Goal: Task Accomplishment & Management: Manage account settings

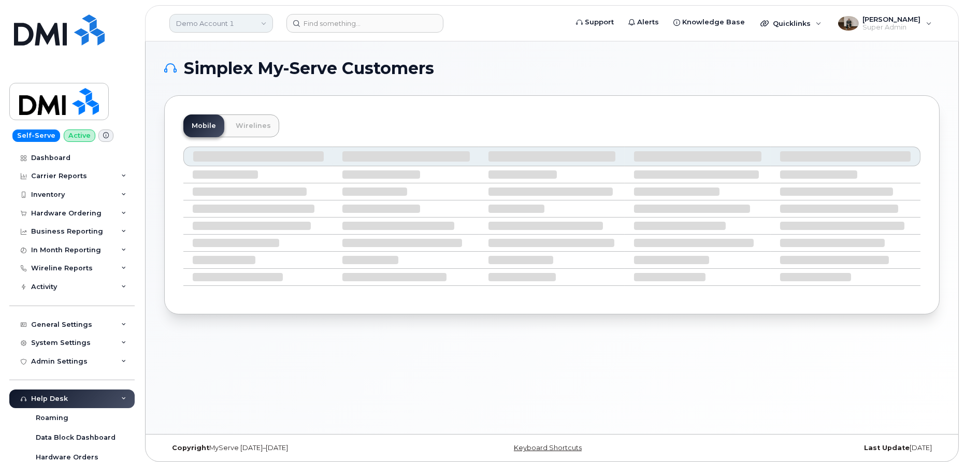
click at [249, 31] on link "Demo Account 1" at bounding box center [221, 23] width 104 height 19
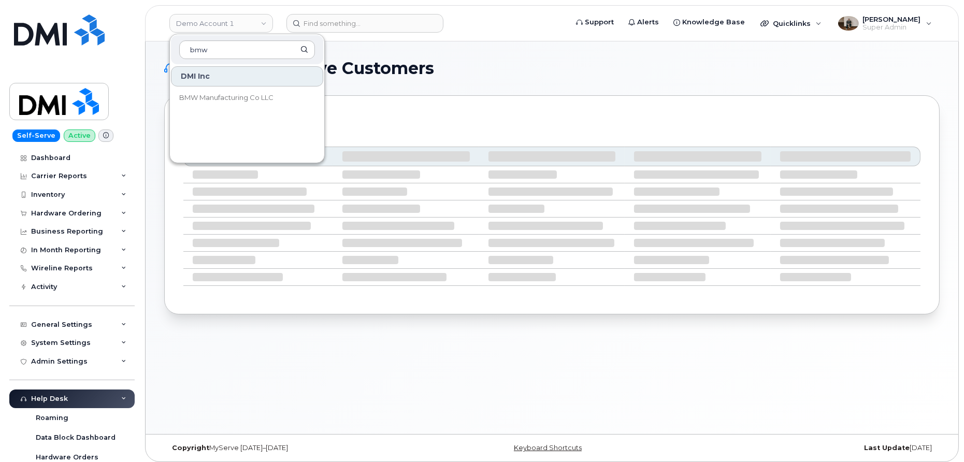
type input "bmw"
click at [250, 91] on link "BMW Manufacturing Co LLC" at bounding box center [247, 98] width 152 height 21
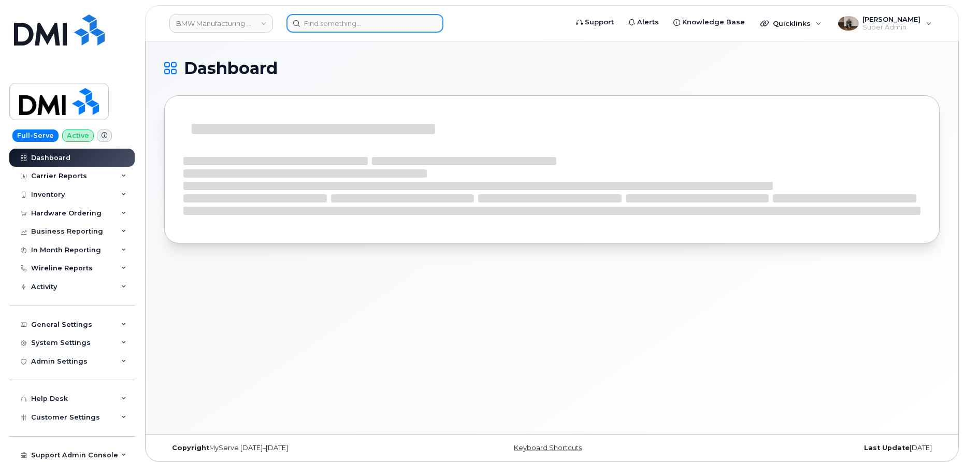
click at [338, 22] on input at bounding box center [364, 23] width 157 height 19
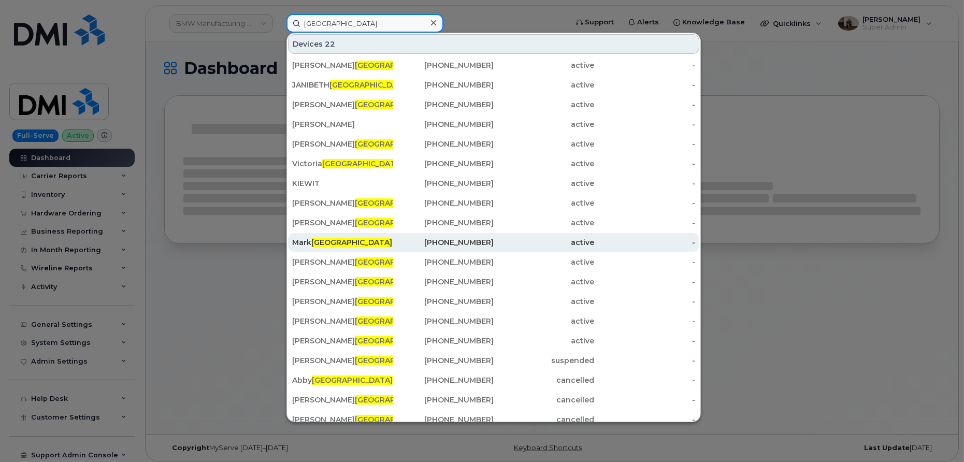
type input "toledo"
click at [316, 247] on div "Mark Toledo" at bounding box center [342, 242] width 101 height 19
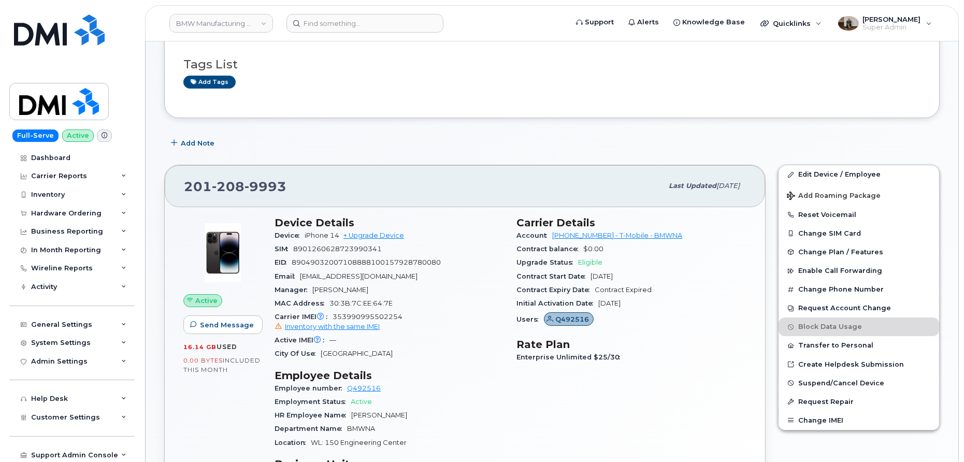
scroll to position [87, 0]
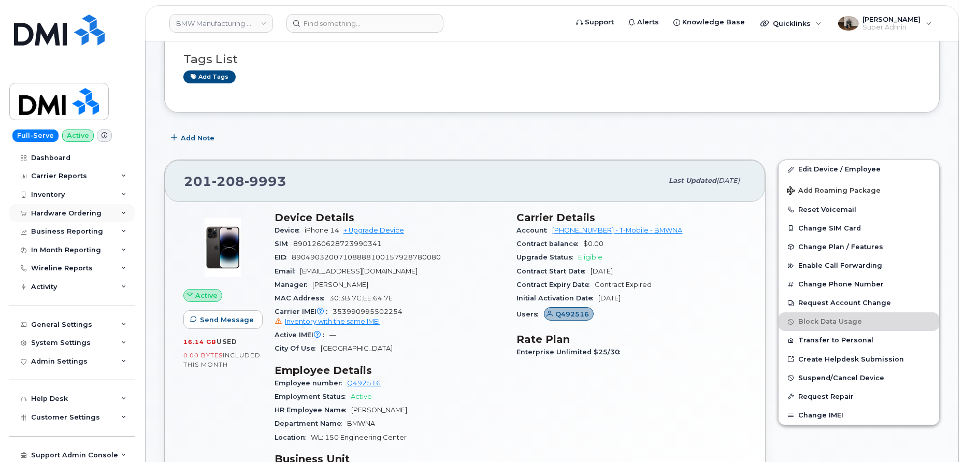
click at [56, 212] on div "Hardware Ordering" at bounding box center [66, 213] width 70 height 8
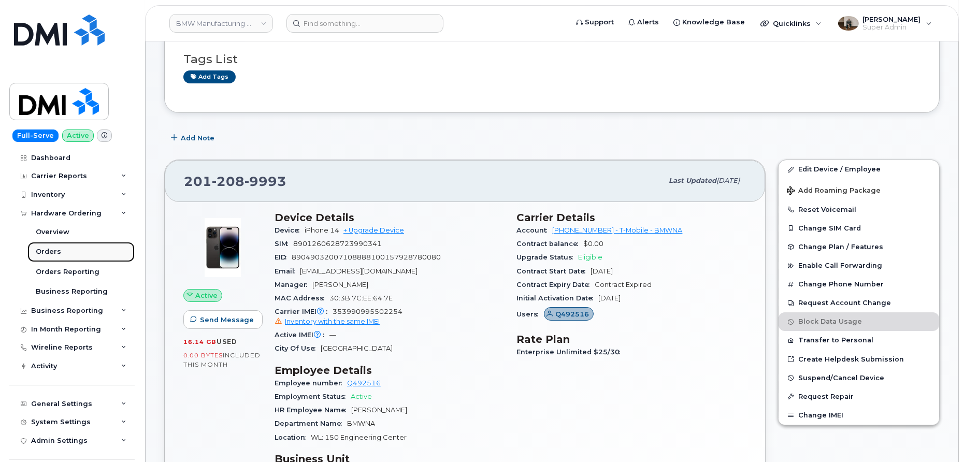
click at [53, 253] on div "Orders" at bounding box center [48, 251] width 25 height 9
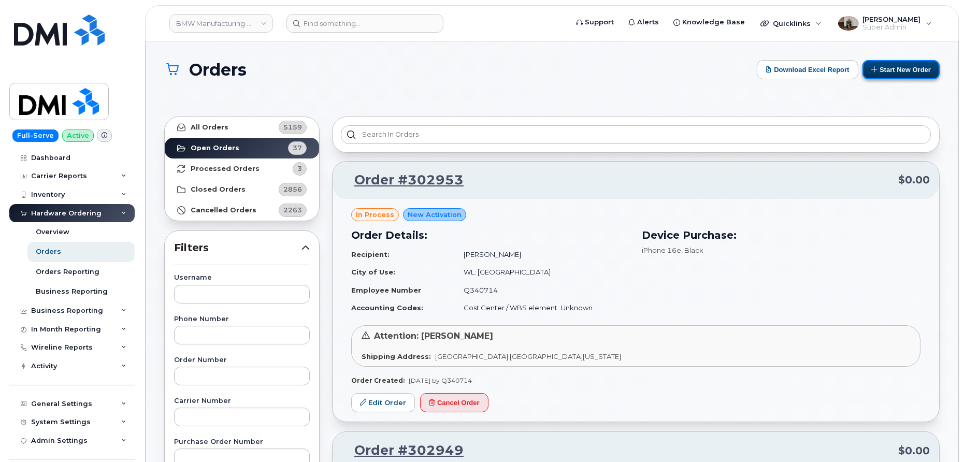
click at [920, 75] on button "Start New Order" at bounding box center [901, 69] width 77 height 19
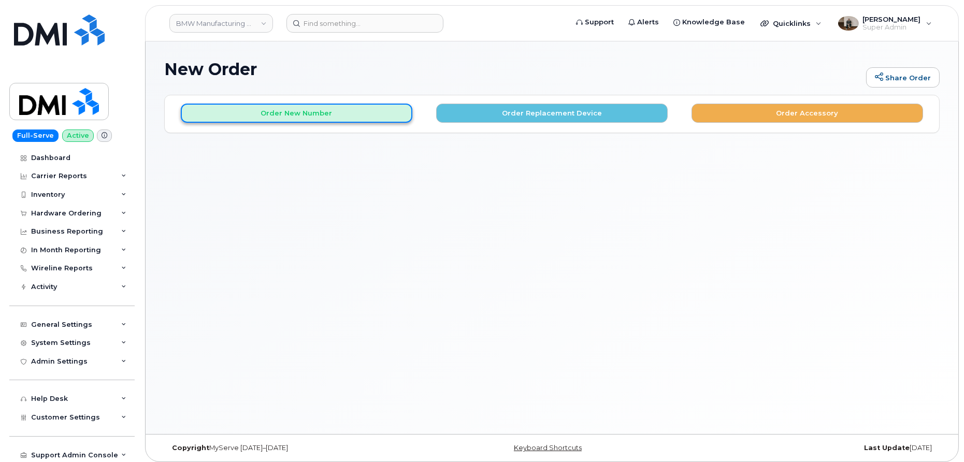
click at [357, 118] on button "Order New Number" at bounding box center [297, 113] width 232 height 19
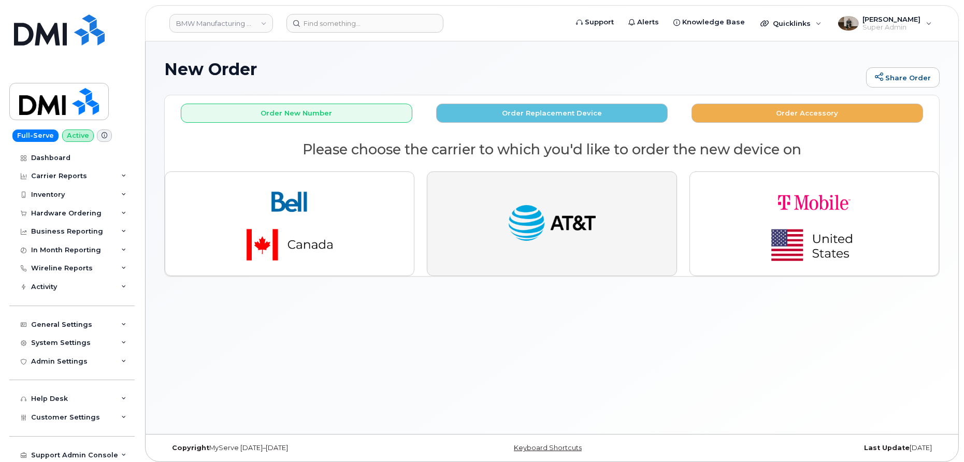
click at [609, 257] on button "button" at bounding box center [552, 223] width 250 height 105
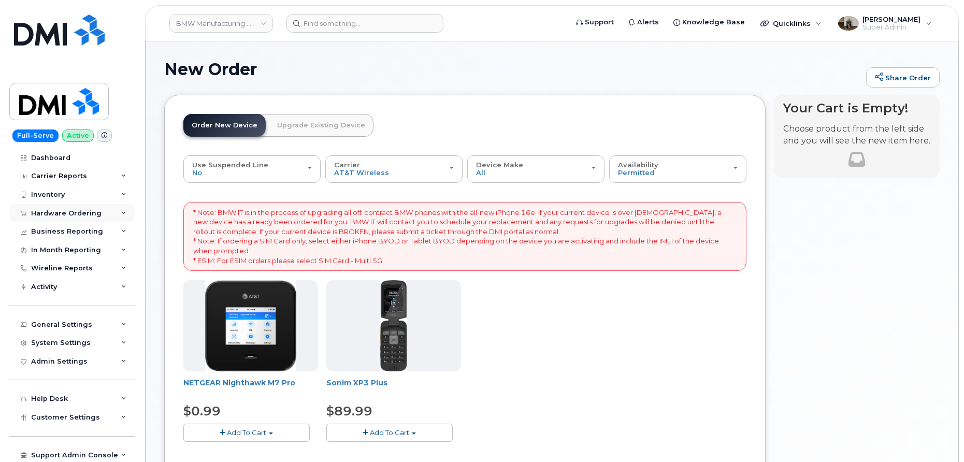
click at [79, 216] on div "Hardware Ordering" at bounding box center [66, 213] width 70 height 8
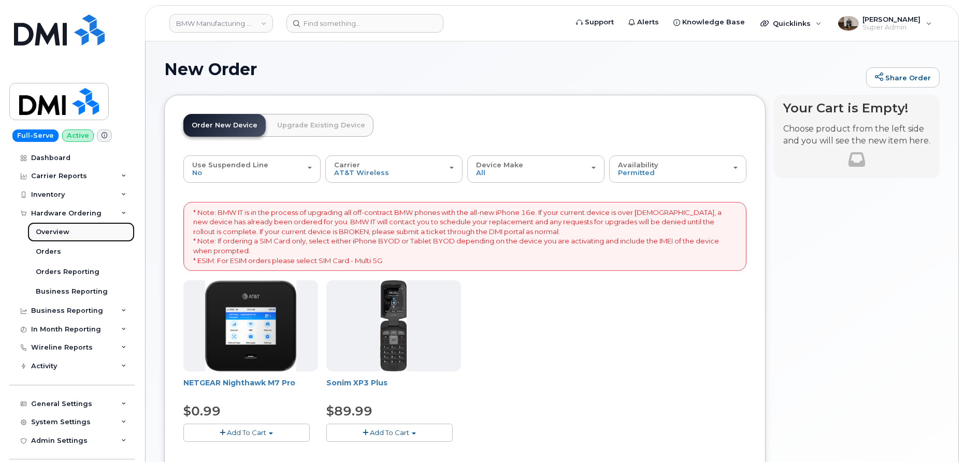
click at [58, 231] on div "Overview" at bounding box center [53, 231] width 34 height 9
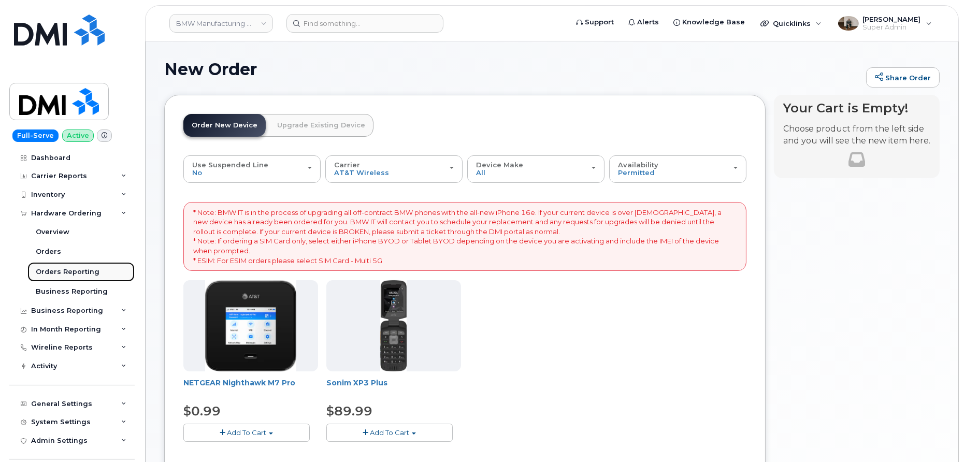
click at [73, 268] on div "Orders Reporting" at bounding box center [68, 271] width 64 height 9
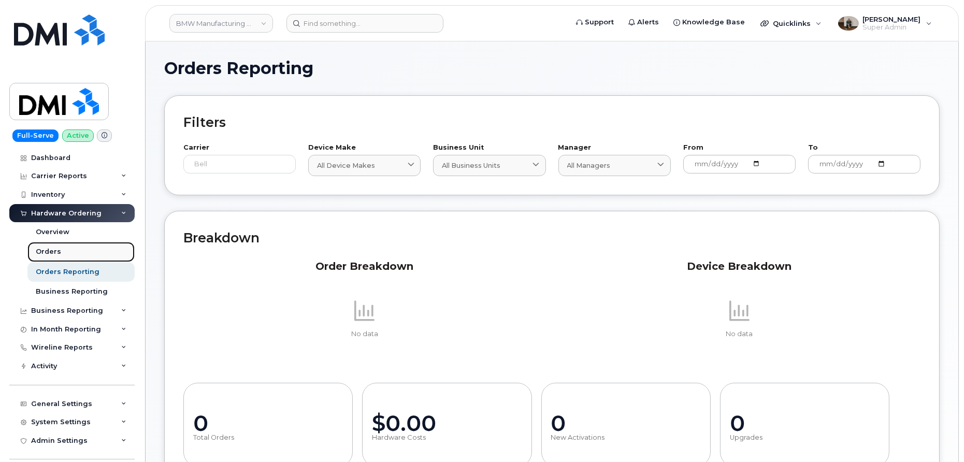
click at [58, 247] on div "Orders" at bounding box center [48, 251] width 25 height 9
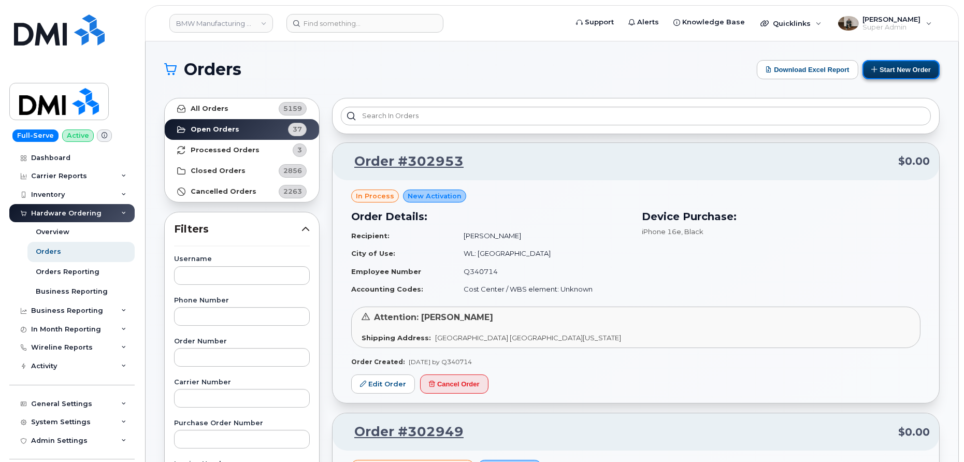
click at [921, 71] on button "Start New Order" at bounding box center [901, 69] width 77 height 19
click at [897, 71] on button "Start New Order" at bounding box center [901, 69] width 77 height 19
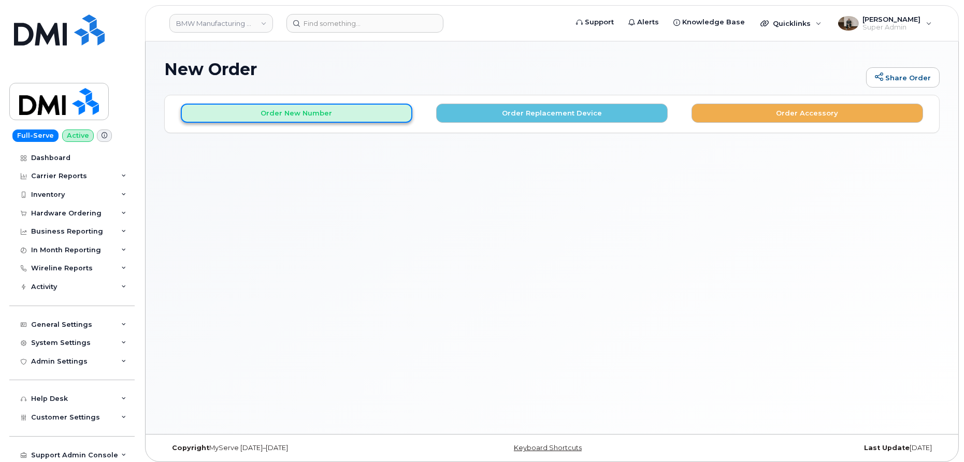
click at [353, 119] on button "Order New Number" at bounding box center [297, 113] width 232 height 19
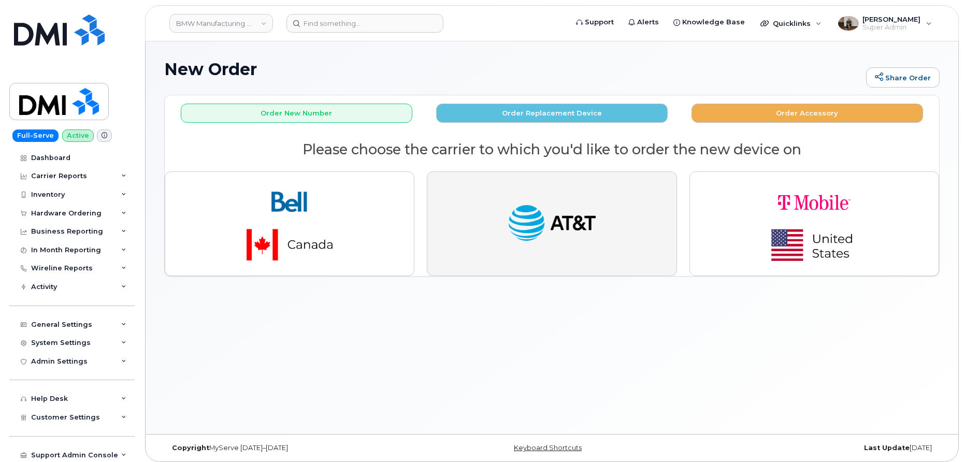
click at [540, 202] on img "button" at bounding box center [552, 223] width 91 height 47
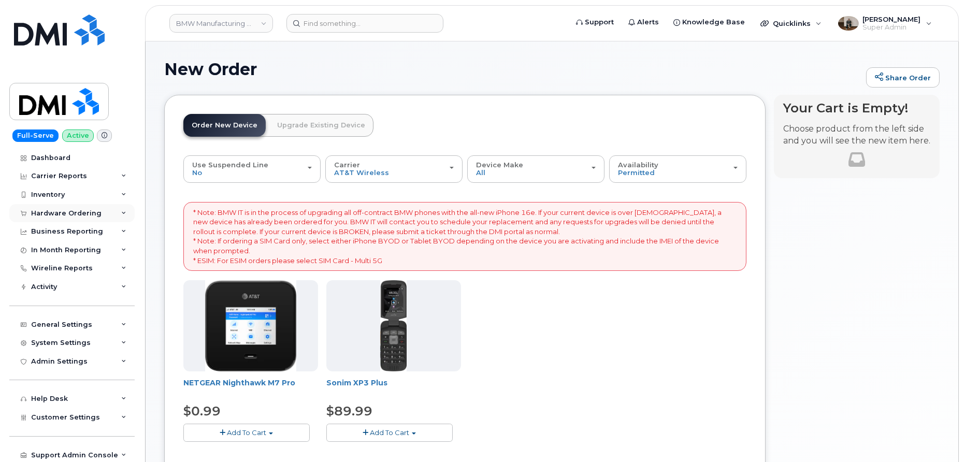
click at [60, 209] on div "Hardware Ordering" at bounding box center [66, 213] width 70 height 8
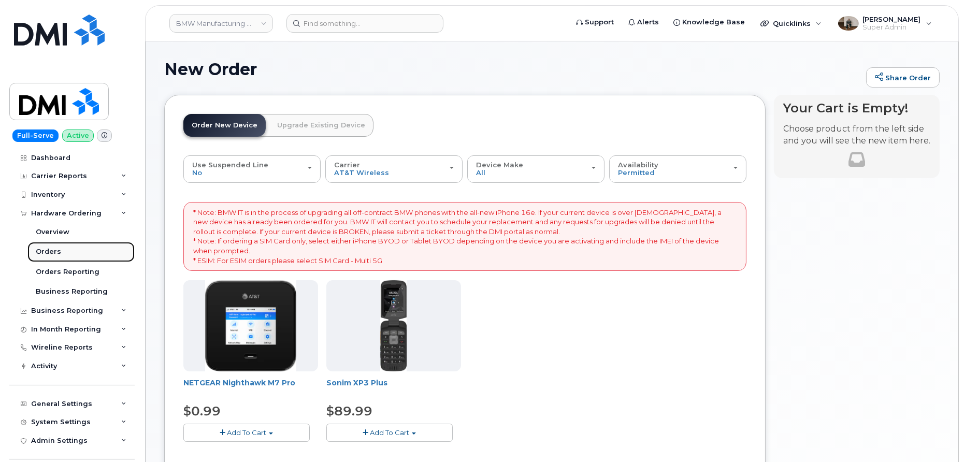
click at [54, 251] on div "Orders" at bounding box center [48, 251] width 25 height 9
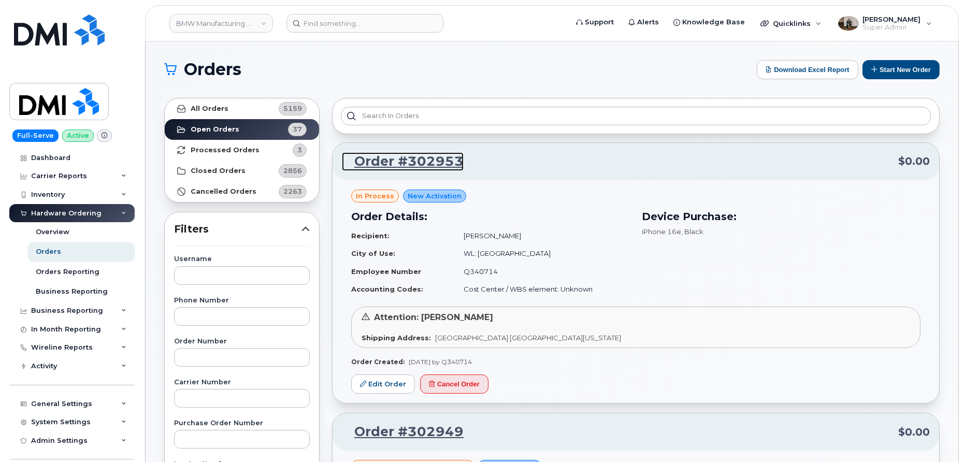
click at [438, 164] on link "Order #302953" at bounding box center [403, 161] width 122 height 19
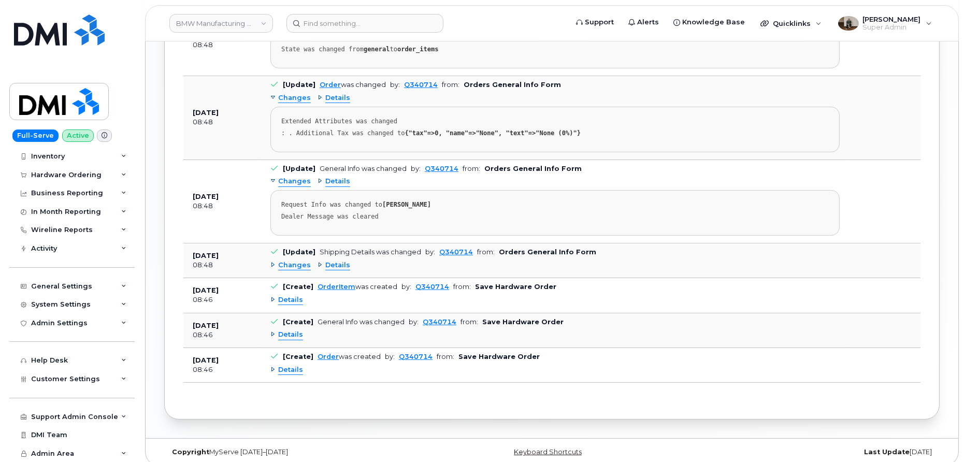
scroll to position [749, 0]
click at [56, 378] on span "Customer Settings" at bounding box center [65, 379] width 69 height 8
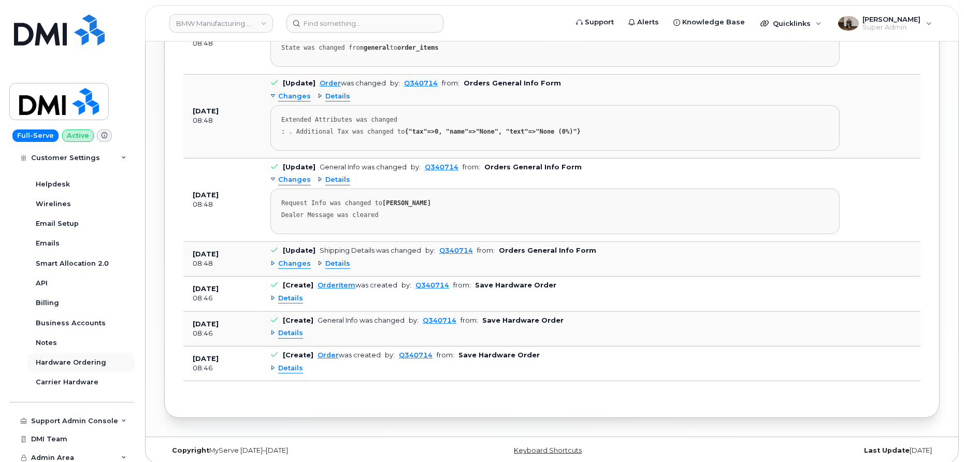
scroll to position [336, 0]
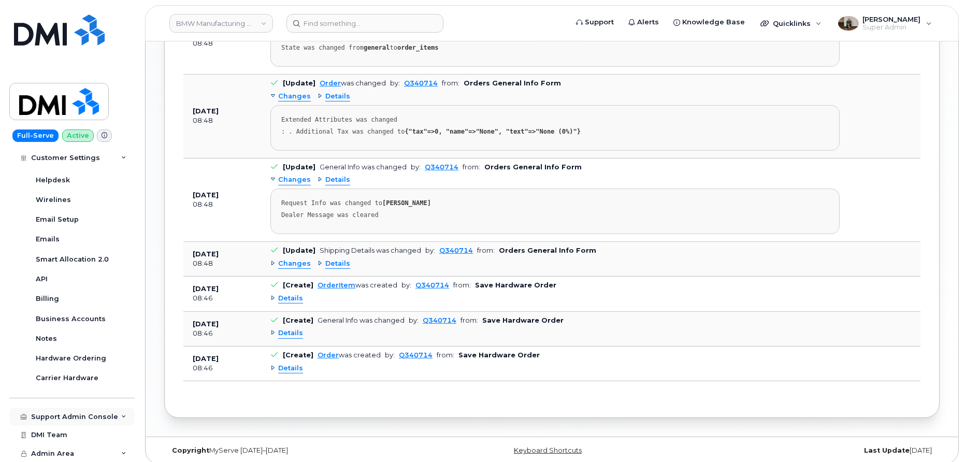
click at [60, 411] on div "Support Admin Console" at bounding box center [71, 417] width 125 height 19
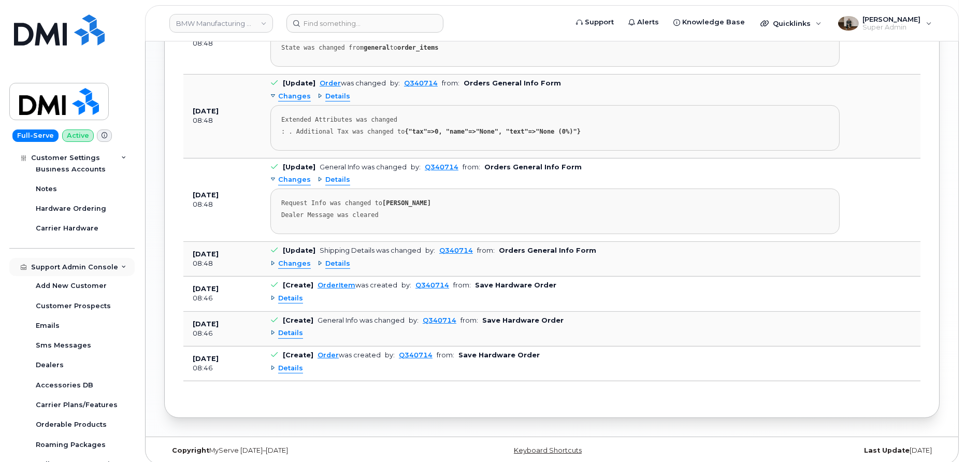
scroll to position [554, 0]
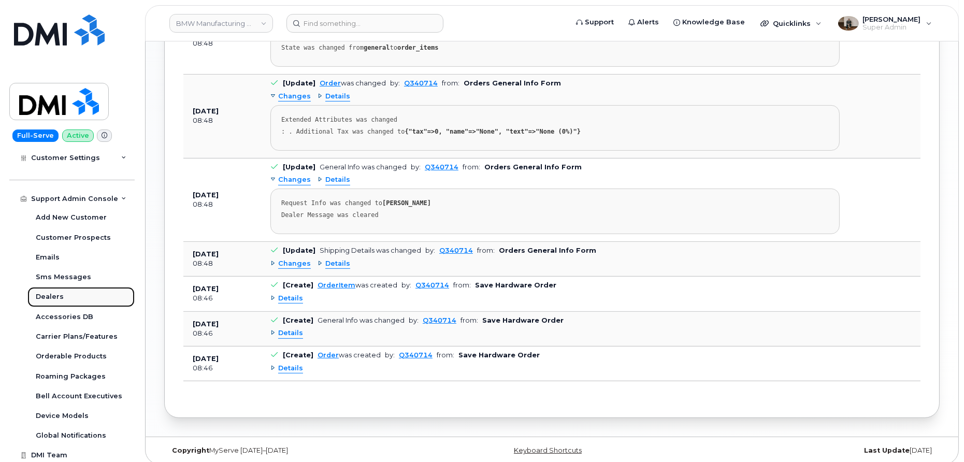
click at [56, 296] on div "Dealers" at bounding box center [50, 296] width 28 height 9
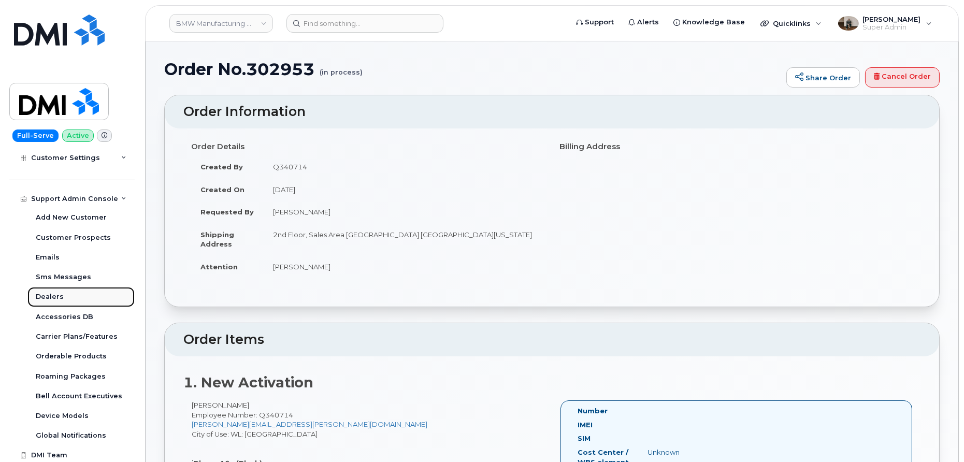
scroll to position [276, 0]
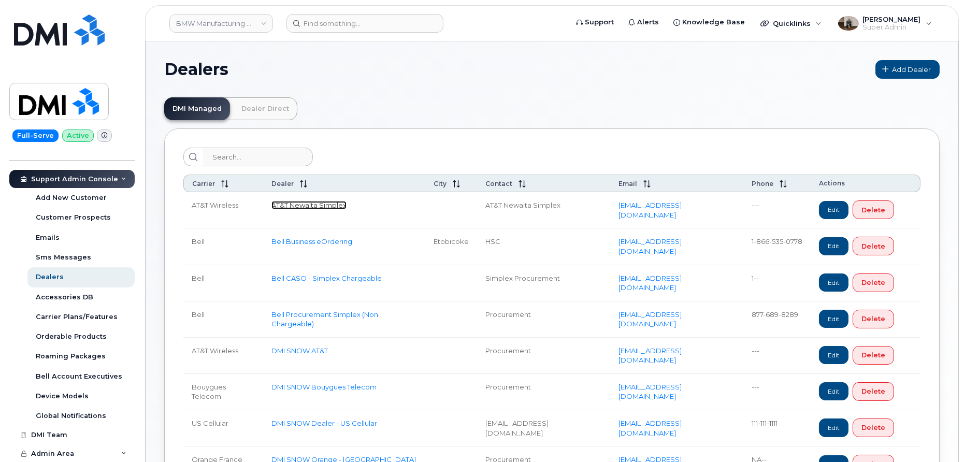
click at [304, 205] on link "AT&T Newalta Simplex" at bounding box center [308, 205] width 75 height 8
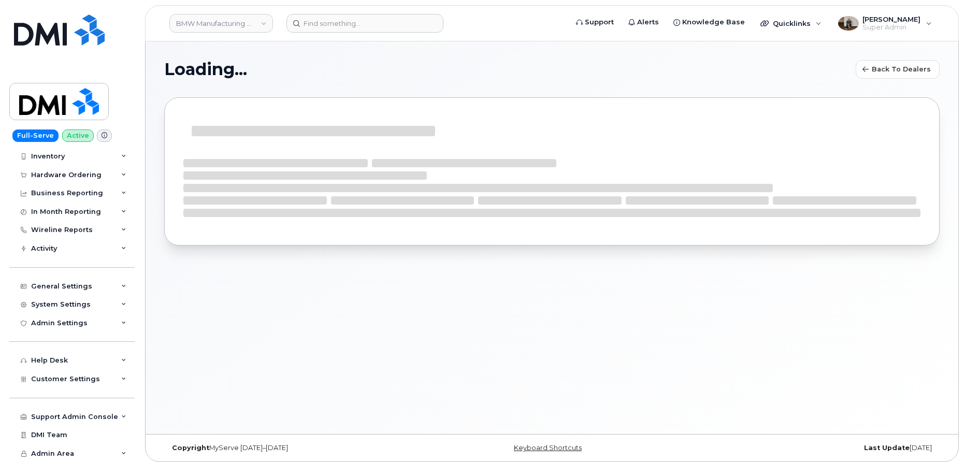
select select "7"
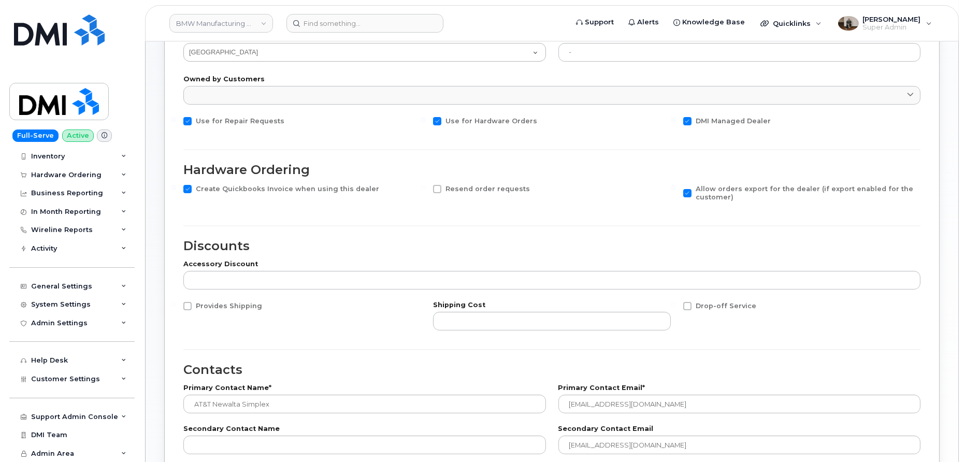
scroll to position [204, 0]
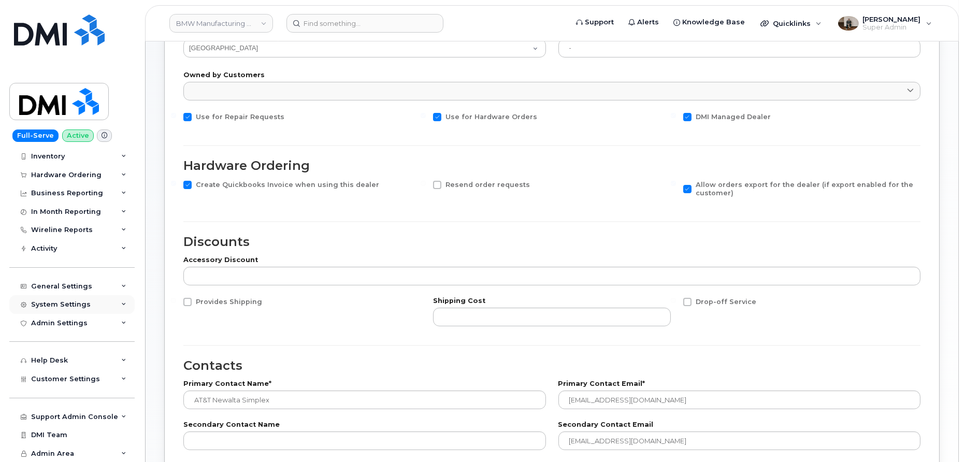
click at [67, 301] on div "System Settings" at bounding box center [61, 304] width 60 height 8
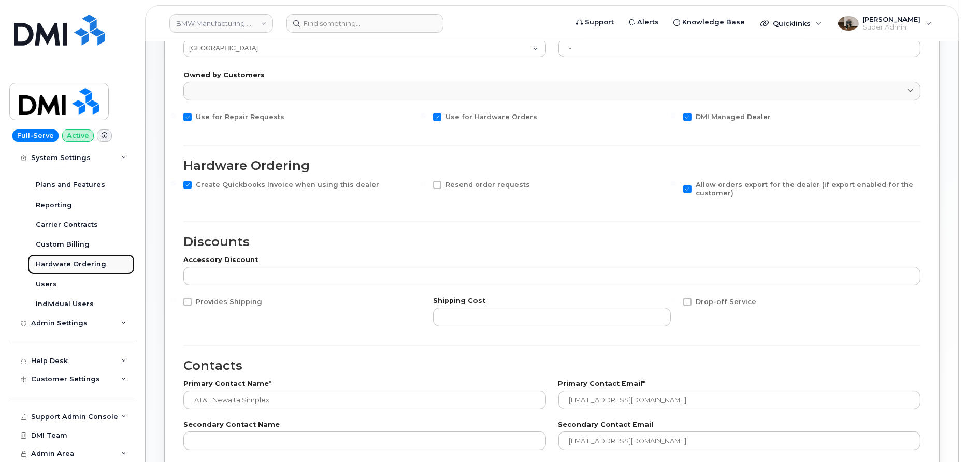
click at [71, 261] on div "Hardware Ordering" at bounding box center [71, 264] width 70 height 9
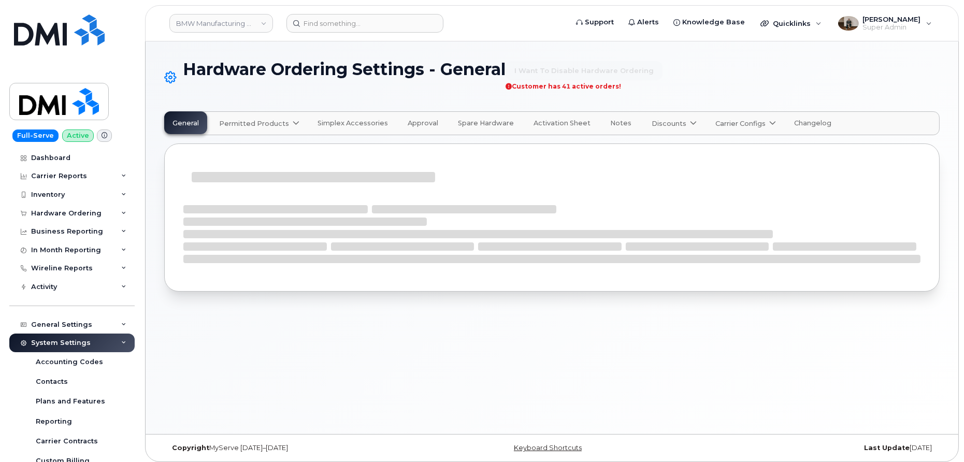
click at [280, 119] on span "Permitted Products" at bounding box center [254, 124] width 70 height 10
select select "admins"
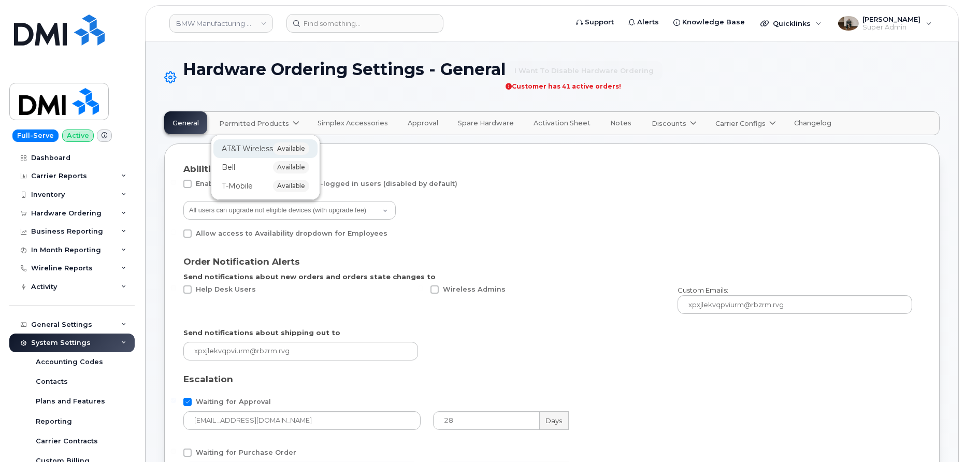
click at [241, 144] on span "AT&T Wireless" at bounding box center [247, 149] width 51 height 11
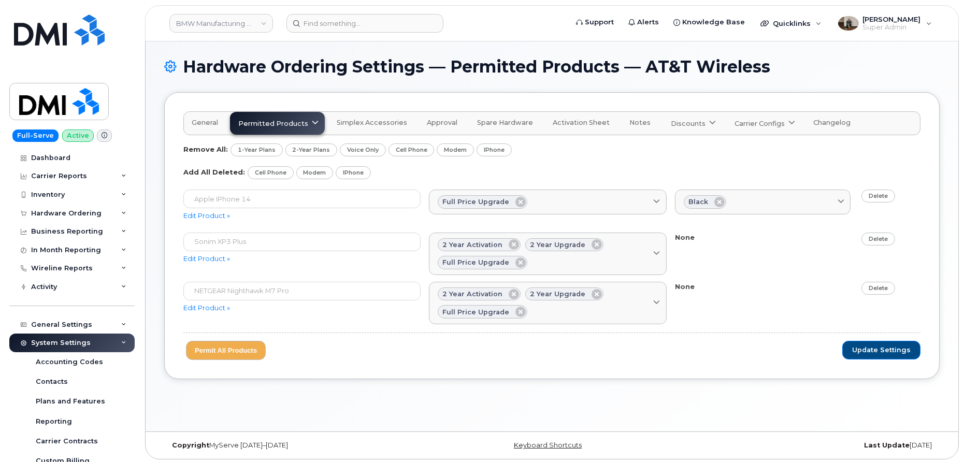
scroll to position [4, 0]
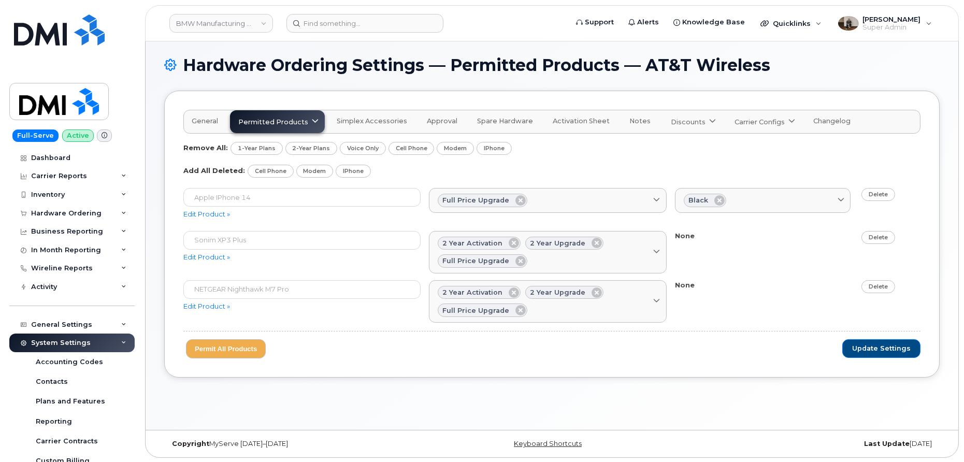
click at [630, 120] on span "Notes" at bounding box center [639, 121] width 21 height 8
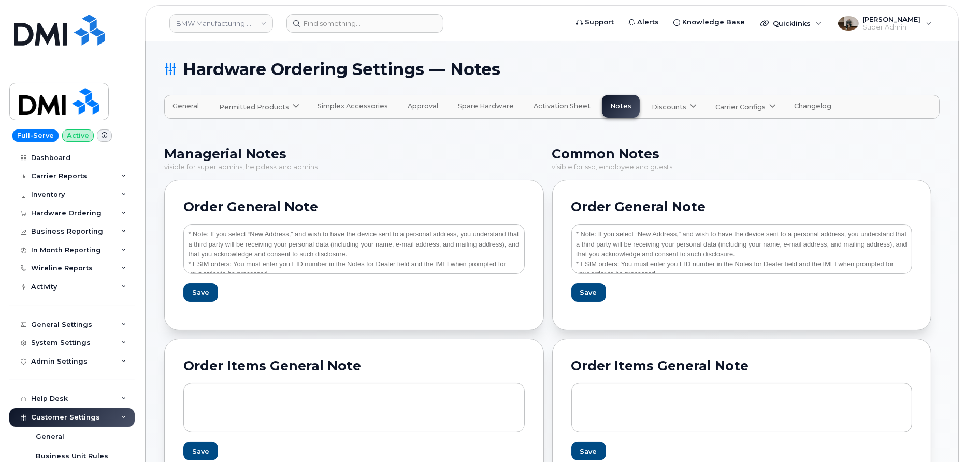
click at [361, 108] on span "Simplex Accessories" at bounding box center [353, 106] width 70 height 8
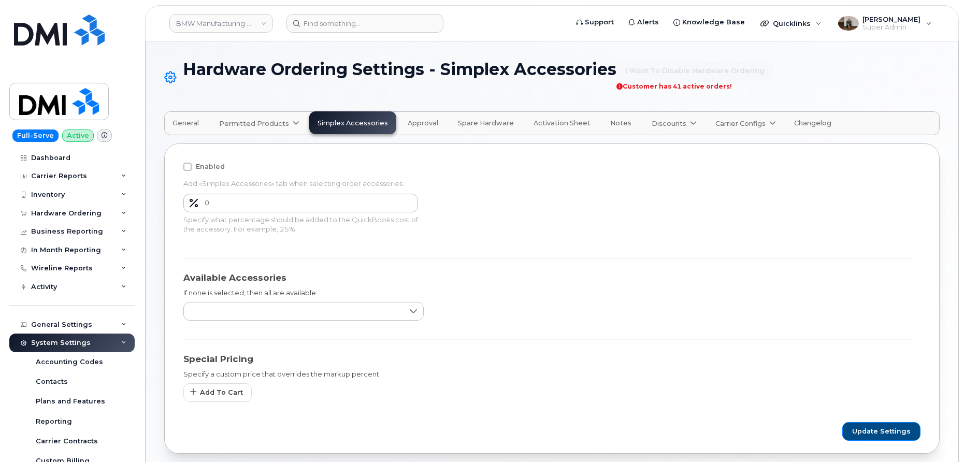
click at [415, 127] on button "Approval" at bounding box center [422, 122] width 47 height 23
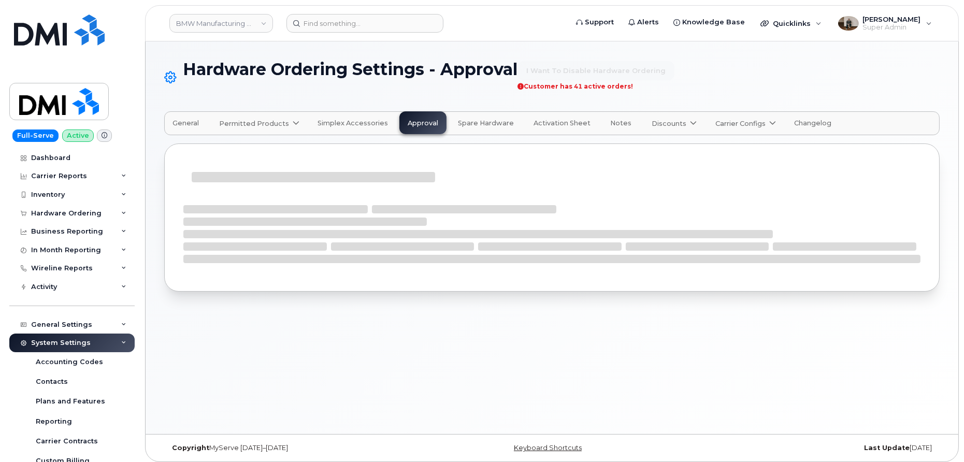
select select "mandatory"
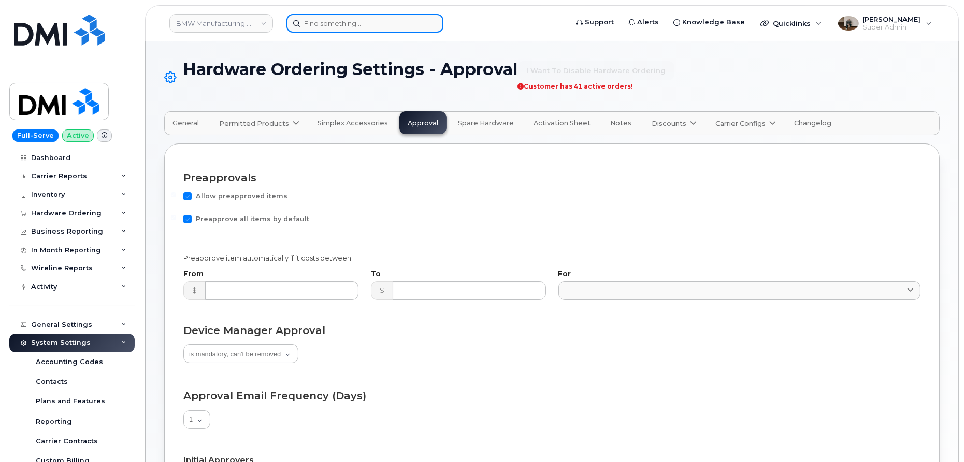
click at [332, 25] on input at bounding box center [364, 23] width 157 height 19
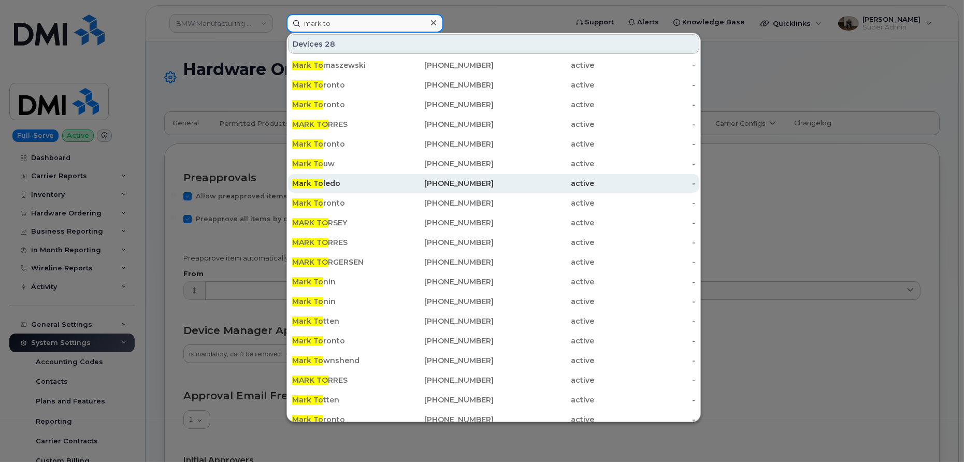
type input "mark to"
click at [336, 181] on div "Mark To ledo" at bounding box center [342, 183] width 101 height 10
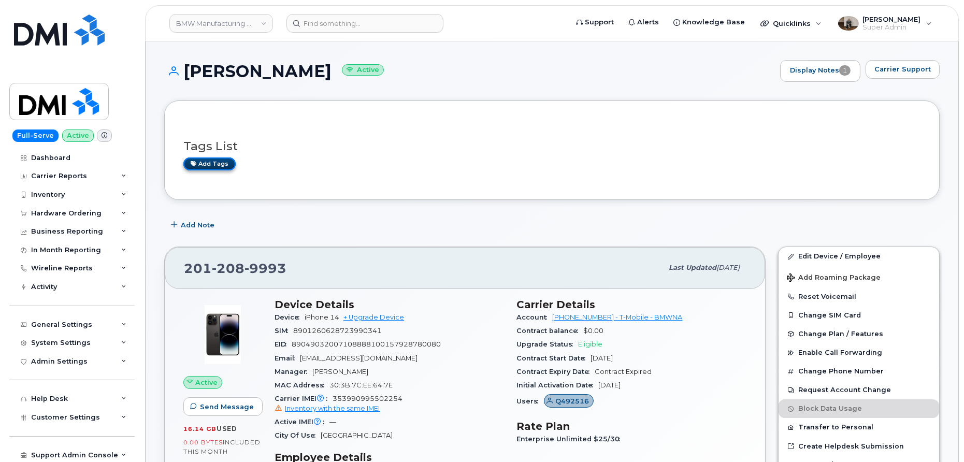
click at [213, 167] on link "Add tags" at bounding box center [209, 163] width 52 height 13
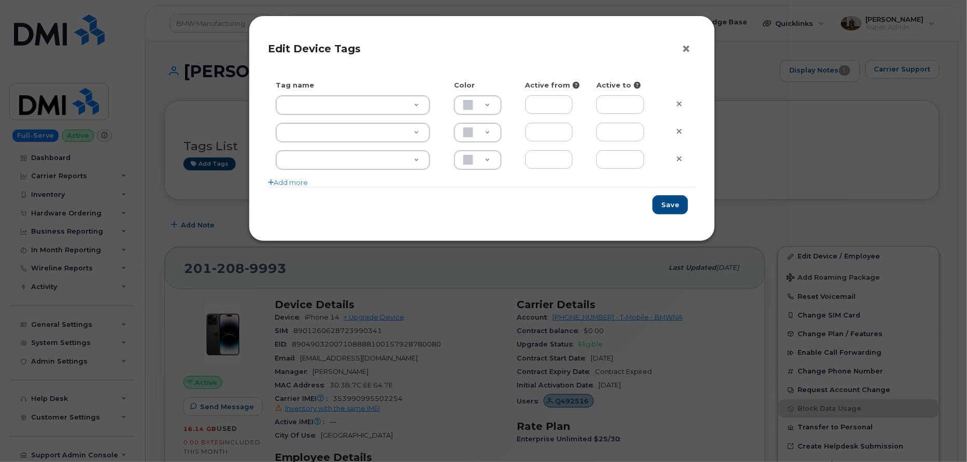
click at [686, 49] on button "×" at bounding box center [688, 49] width 15 height 16
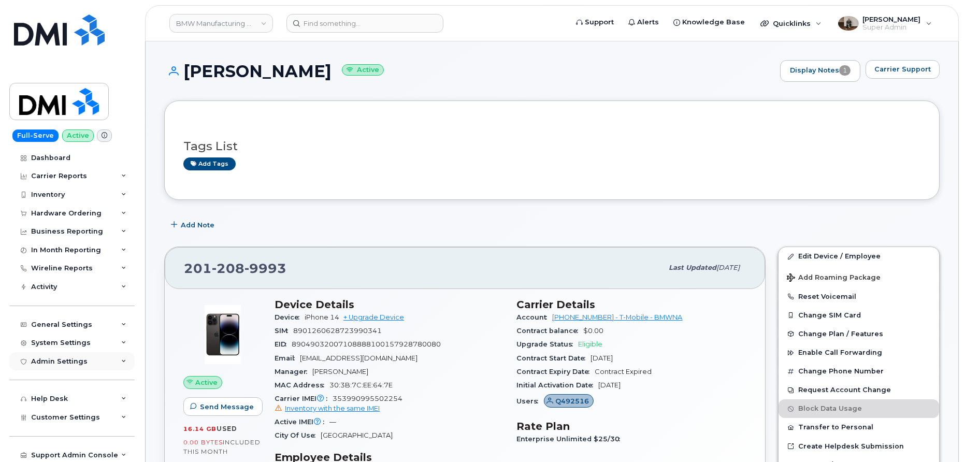
click at [72, 365] on div "Admin Settings" at bounding box center [71, 361] width 125 height 19
click at [75, 342] on div "System Settings" at bounding box center [61, 343] width 60 height 8
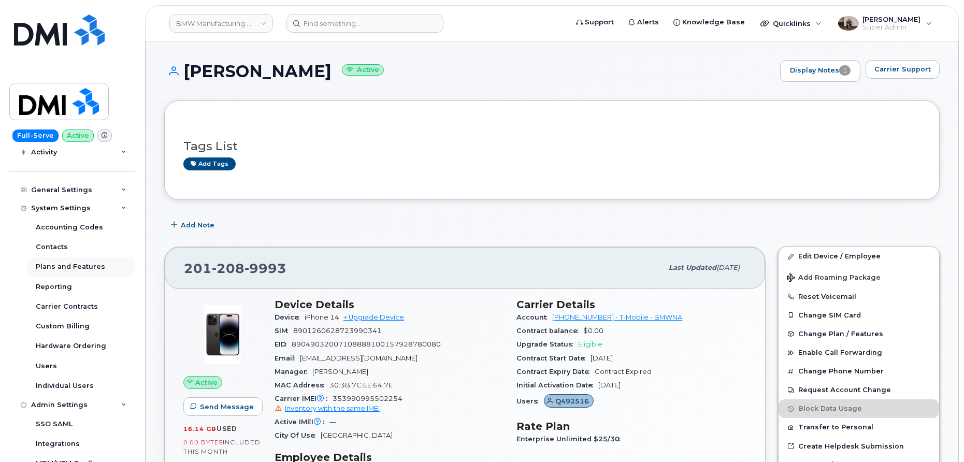
scroll to position [142, 0]
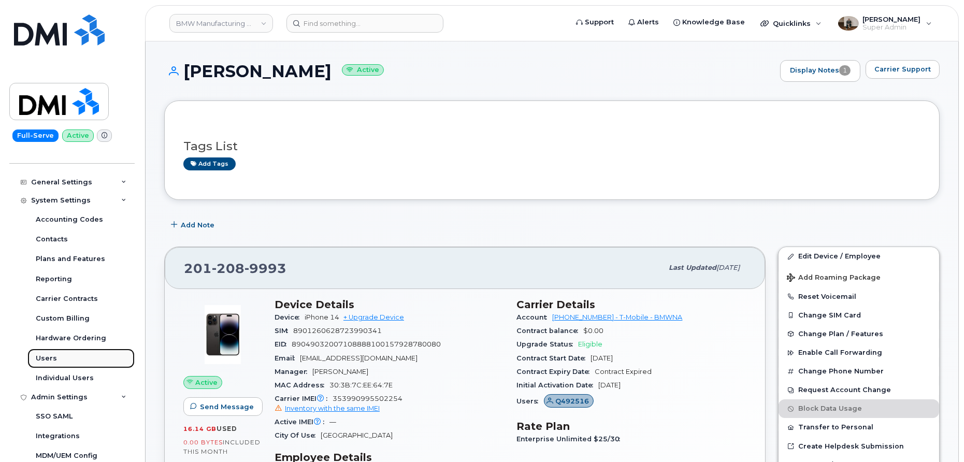
click at [60, 358] on link "Users" at bounding box center [80, 359] width 107 height 20
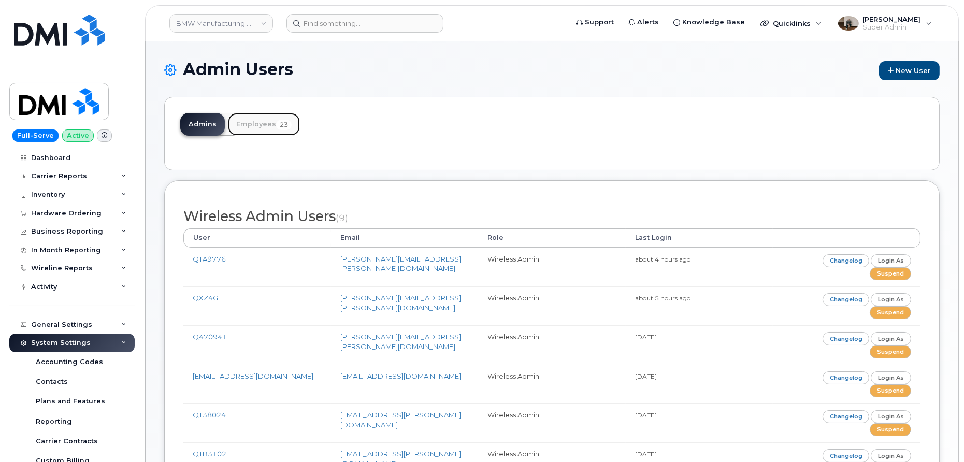
click at [256, 124] on link "Employees 23" at bounding box center [264, 124] width 72 height 23
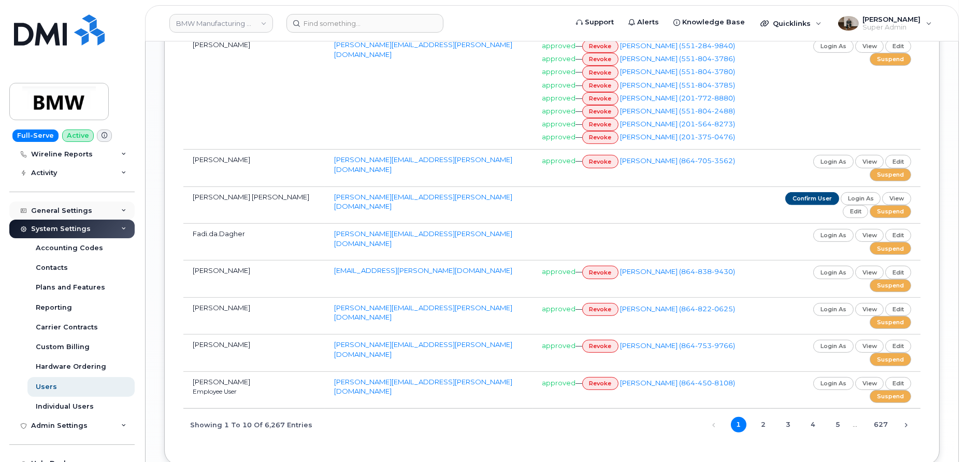
scroll to position [142, 0]
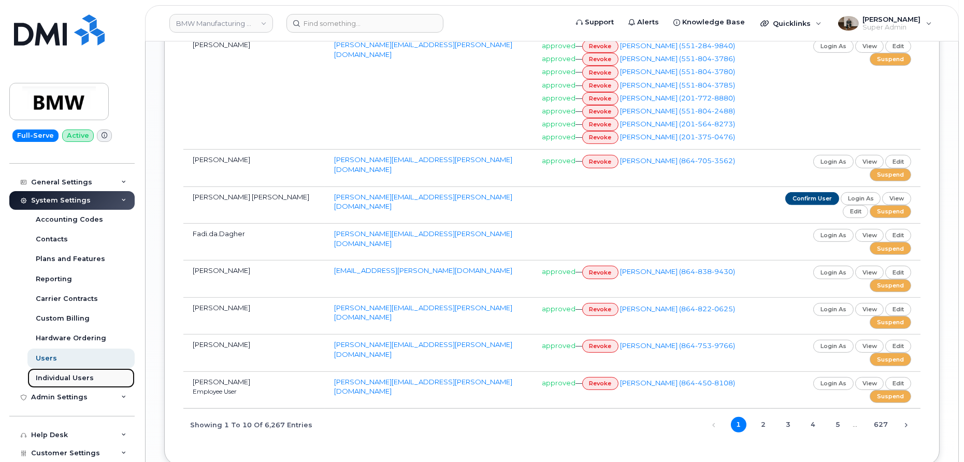
click at [64, 377] on div "Individual Users" at bounding box center [65, 378] width 58 height 9
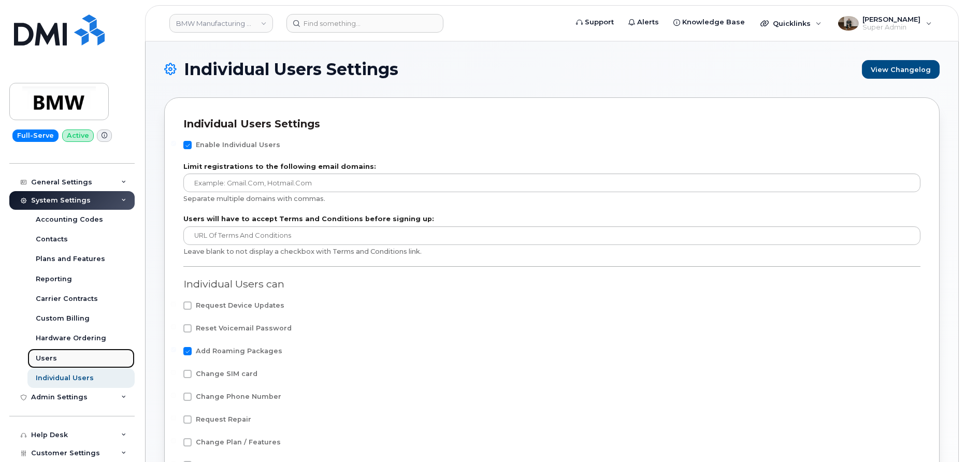
click at [69, 359] on link "Users" at bounding box center [80, 359] width 107 height 20
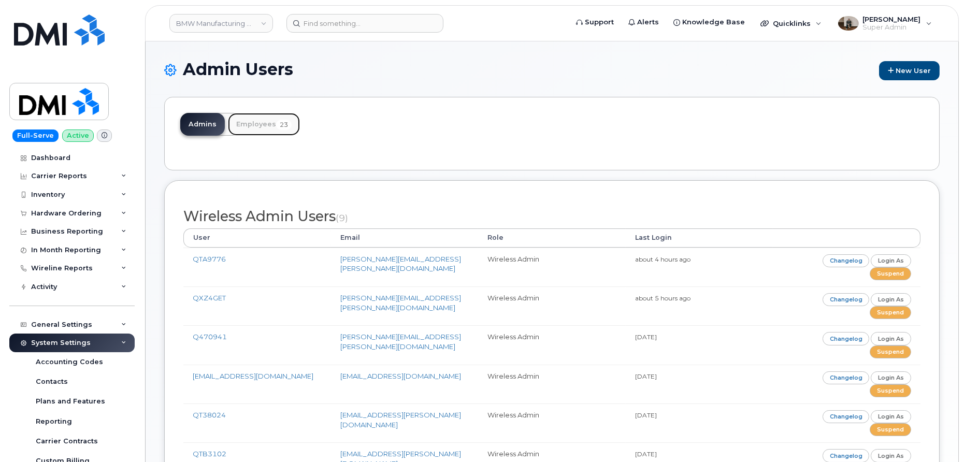
click at [264, 124] on link "Employees 23" at bounding box center [264, 124] width 72 height 23
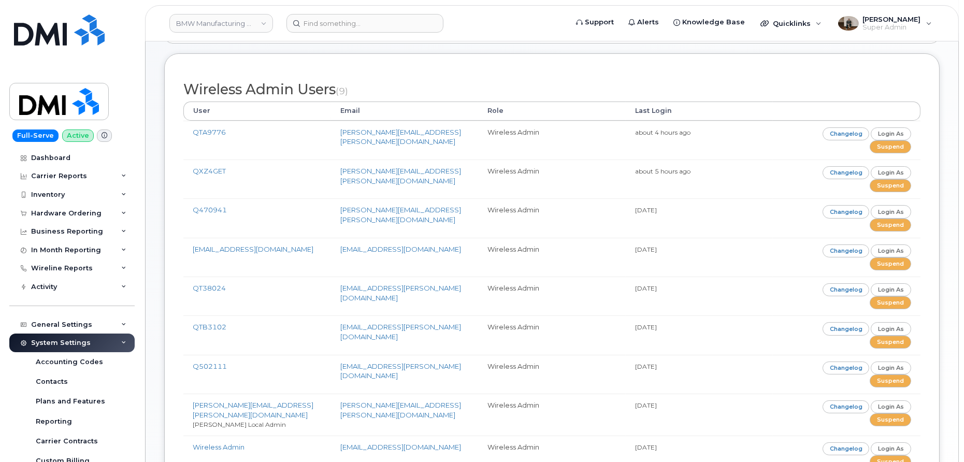
scroll to position [126, 0]
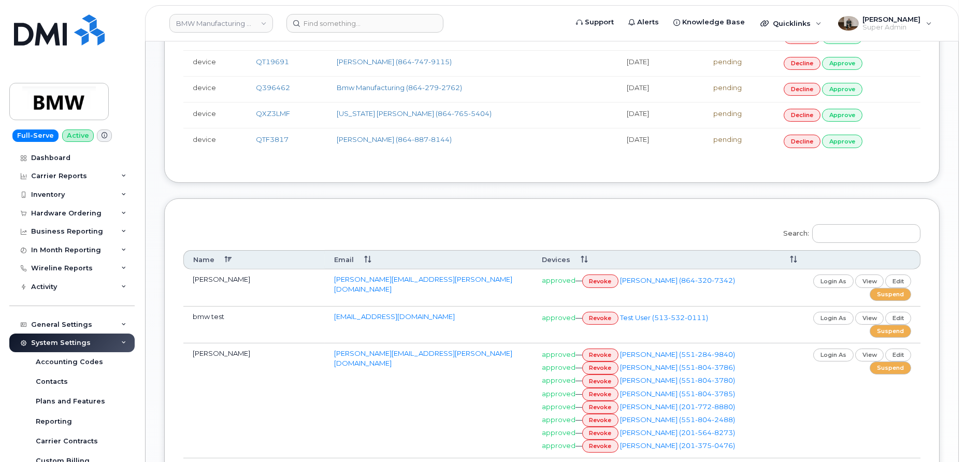
scroll to position [705, 0]
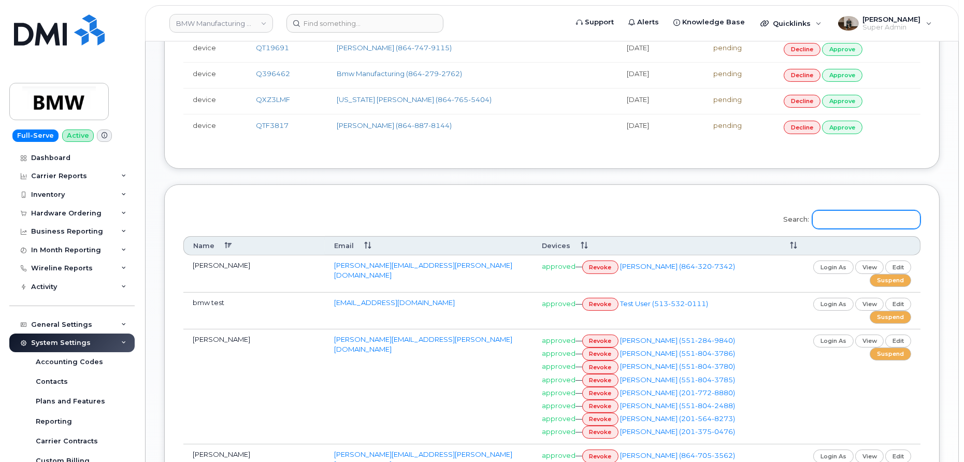
click at [853, 210] on input "Search:" at bounding box center [866, 219] width 108 height 19
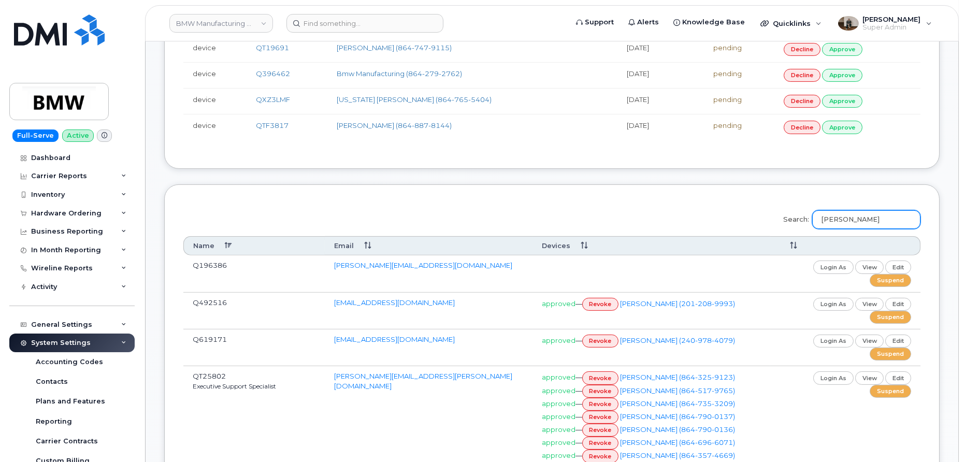
scroll to position [639, 0]
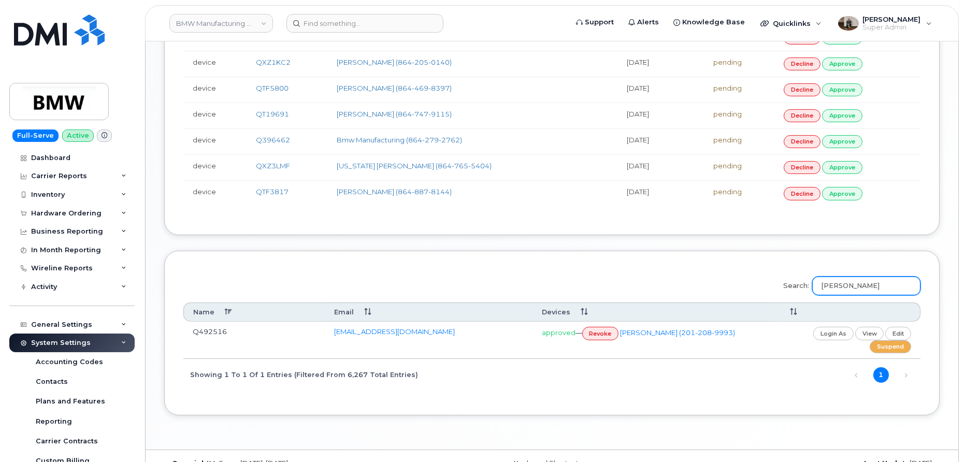
type input "[PERSON_NAME]"
click at [660, 328] on link "[PERSON_NAME] (201-208-9993)" at bounding box center [677, 332] width 115 height 8
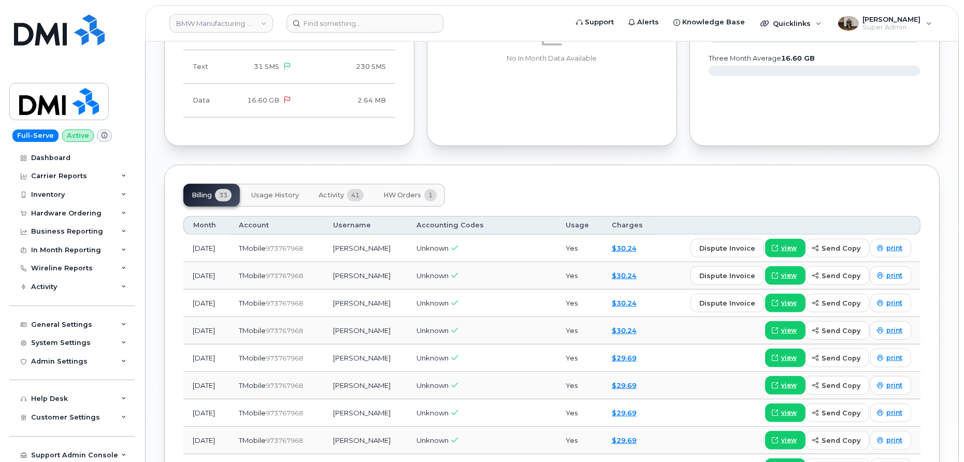
scroll to position [1133, 0]
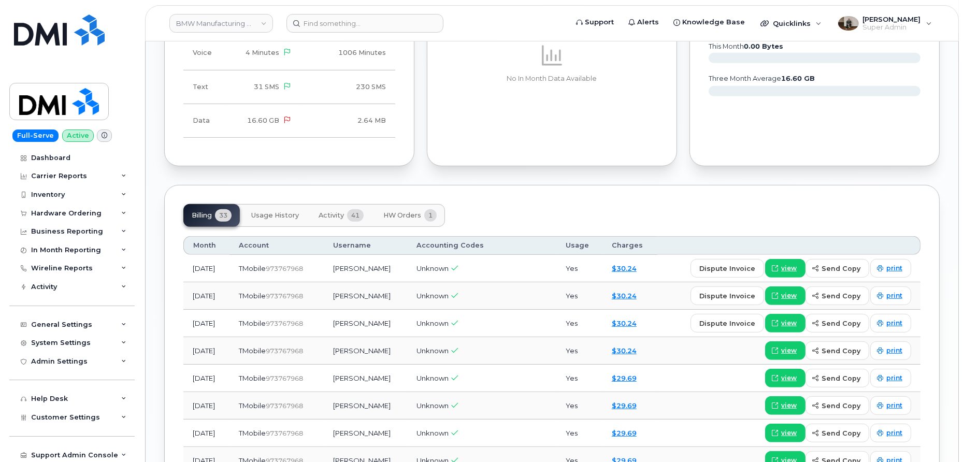
click at [333, 214] on span "Activity" at bounding box center [331, 215] width 25 height 8
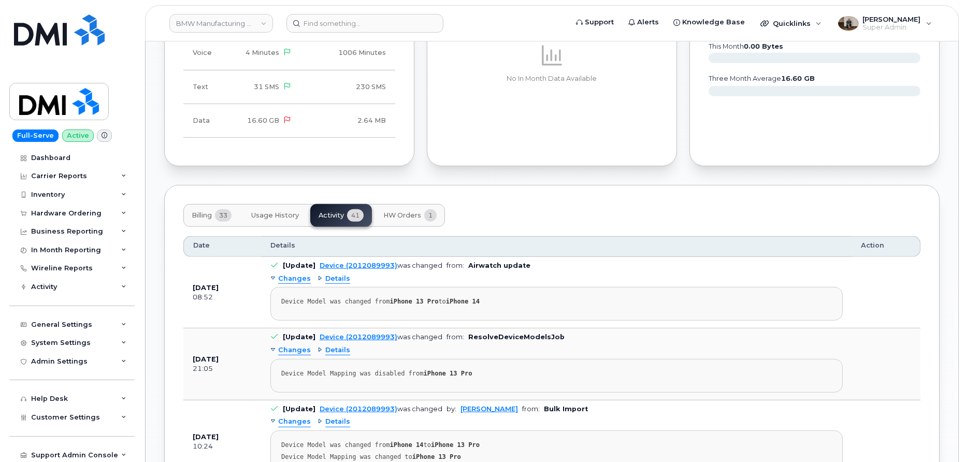
click at [401, 212] on span "HW Orders" at bounding box center [402, 215] width 38 height 8
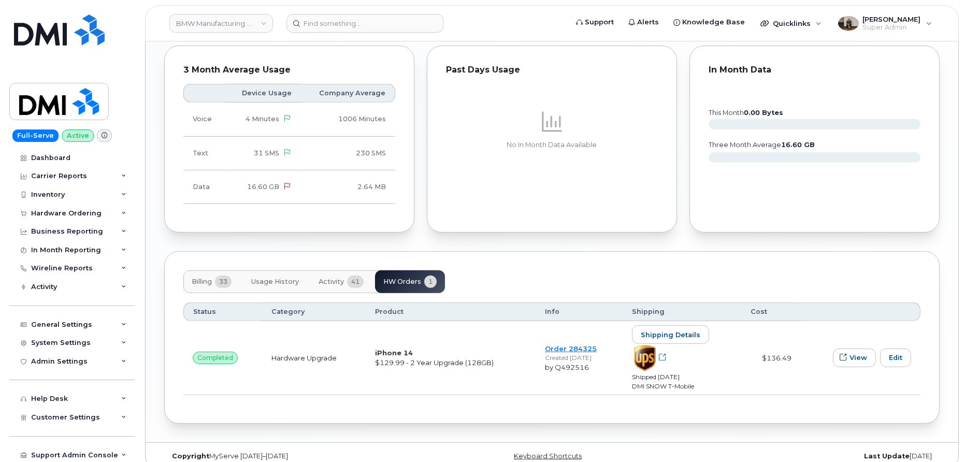
scroll to position [1073, 0]
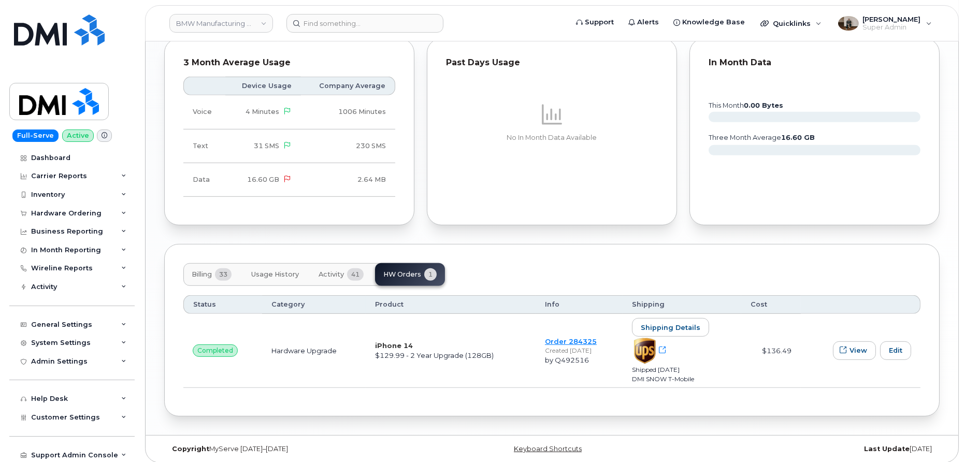
click at [206, 270] on span "Billing" at bounding box center [202, 274] width 20 height 8
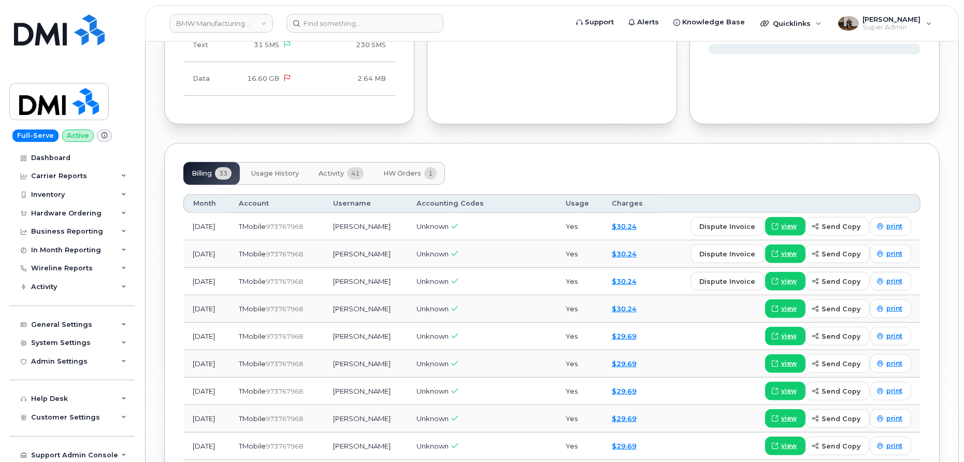
scroll to position [1180, 0]
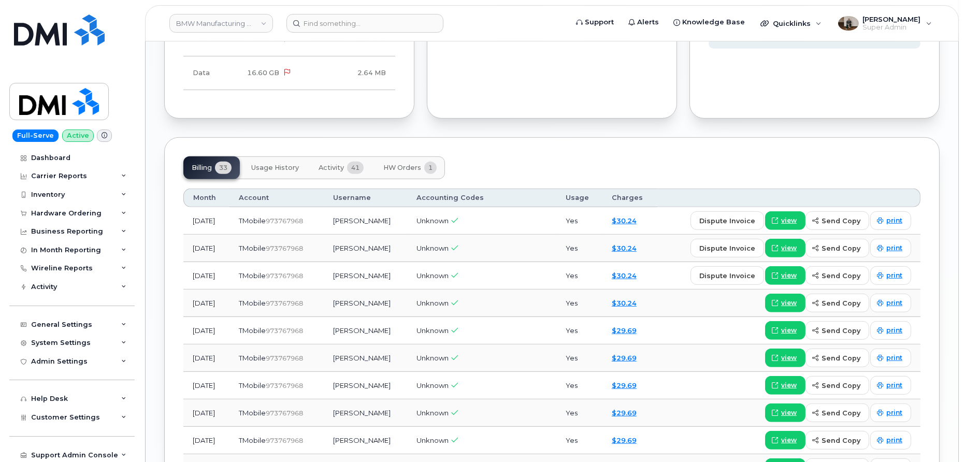
click at [283, 164] on span "Usage History" at bounding box center [275, 168] width 48 height 8
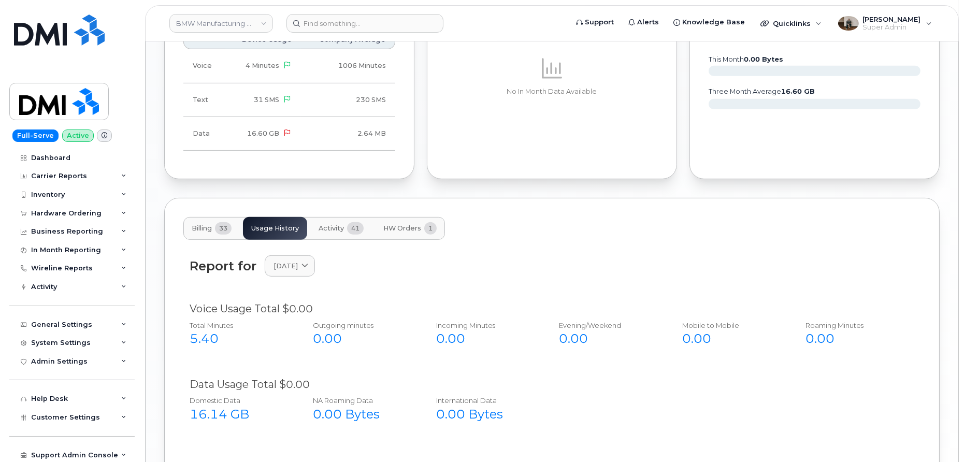
scroll to position [1110, 0]
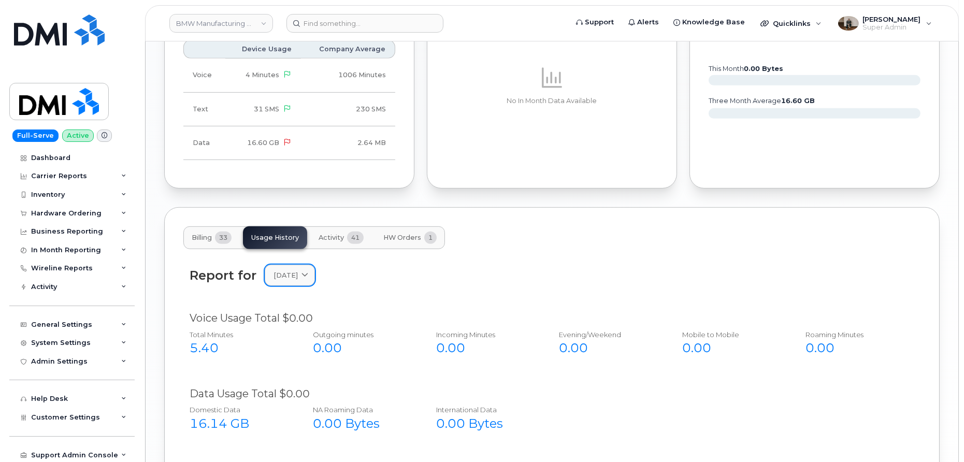
click at [308, 272] on icon at bounding box center [305, 275] width 7 height 7
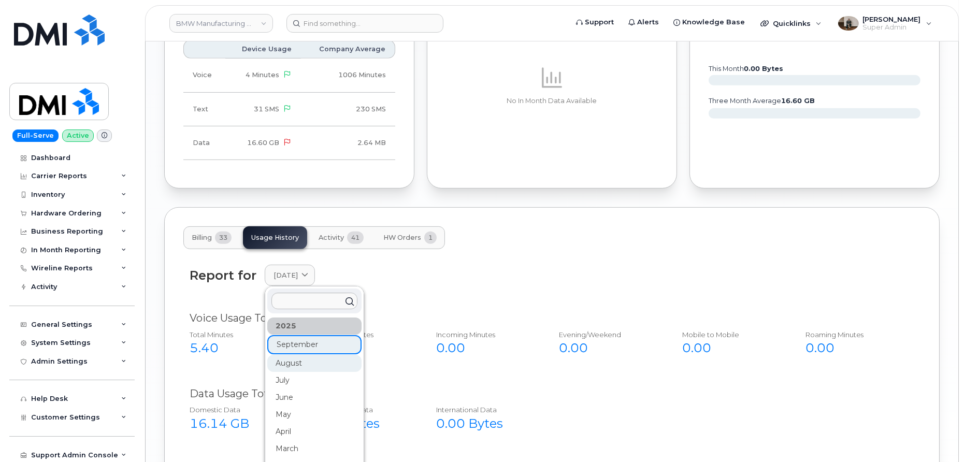
click at [304, 360] on div "August" at bounding box center [314, 363] width 94 height 17
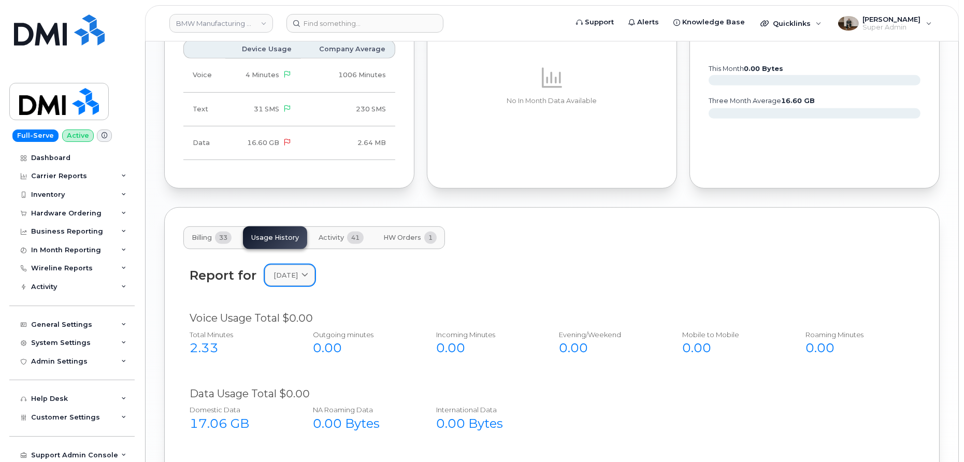
click at [315, 278] on link "[DATE]" at bounding box center [290, 275] width 50 height 21
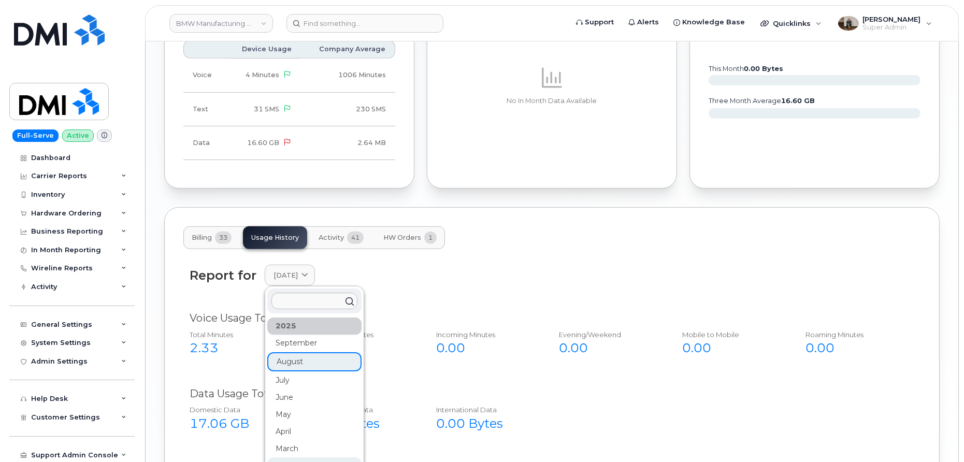
click at [293, 457] on div "February" at bounding box center [314, 465] width 94 height 17
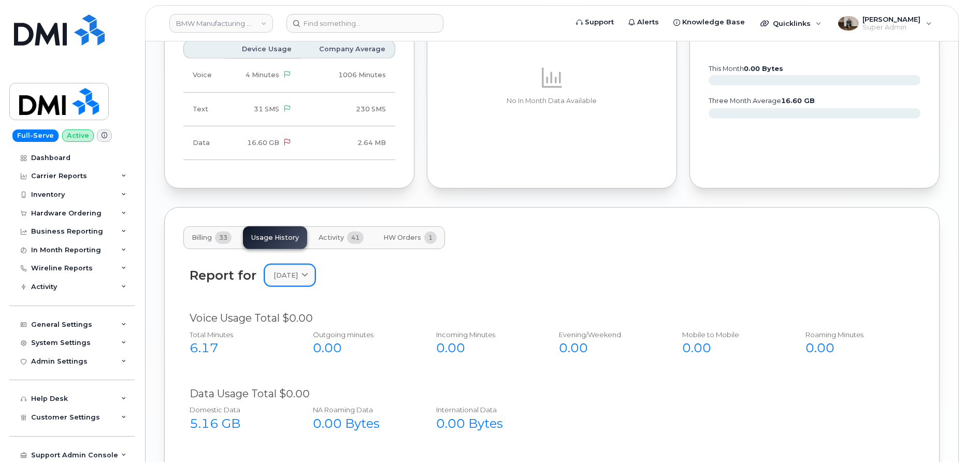
click at [306, 272] on div "[DATE]" at bounding box center [290, 275] width 33 height 10
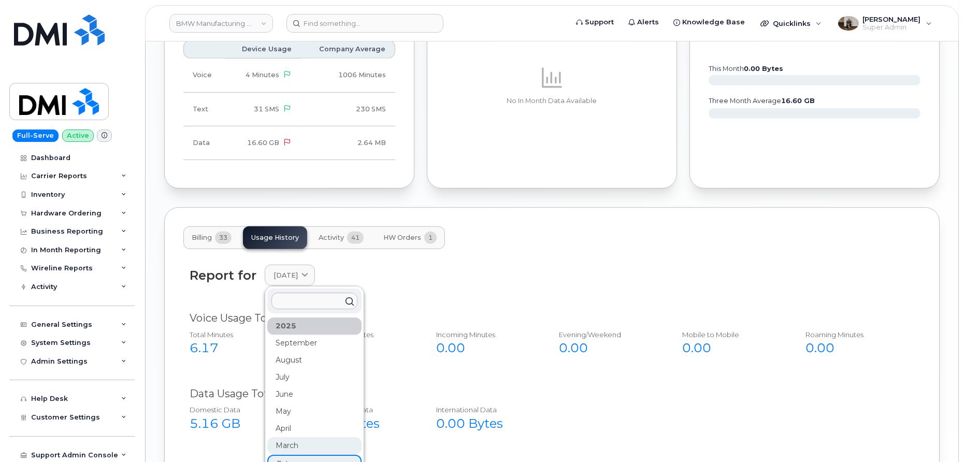
click at [288, 437] on div "March" at bounding box center [314, 445] width 94 height 17
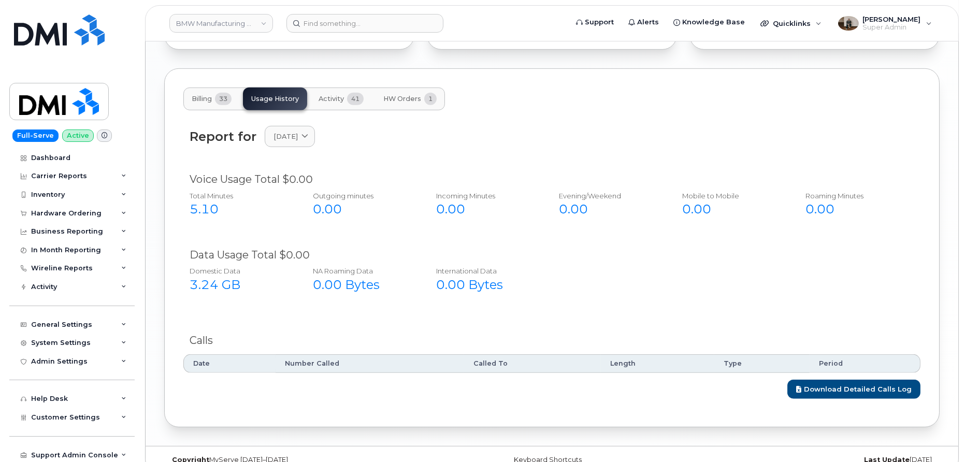
scroll to position [1252, 0]
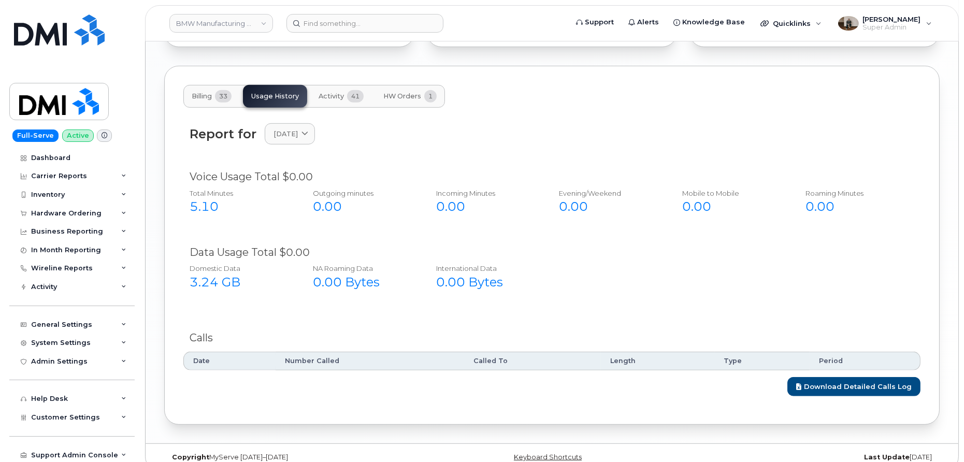
click at [334, 92] on span "Activity" at bounding box center [331, 96] width 25 height 8
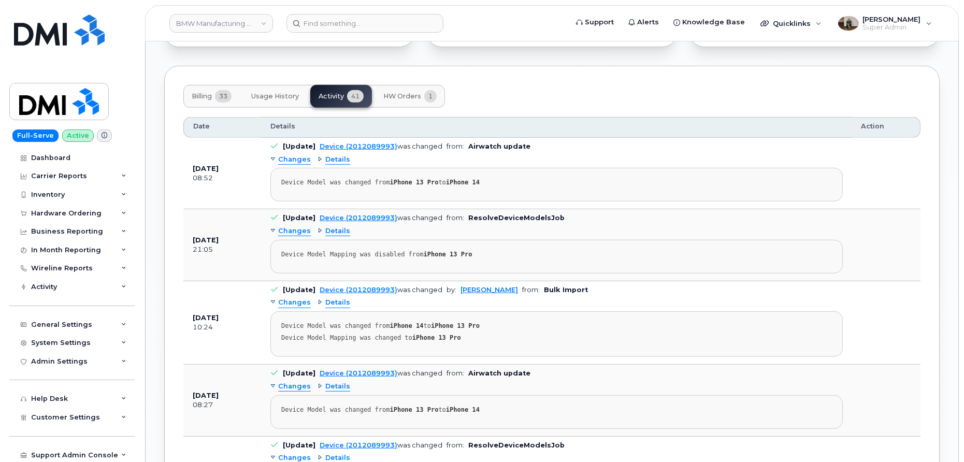
click at [402, 97] on button "HW Orders 1" at bounding box center [410, 96] width 70 height 23
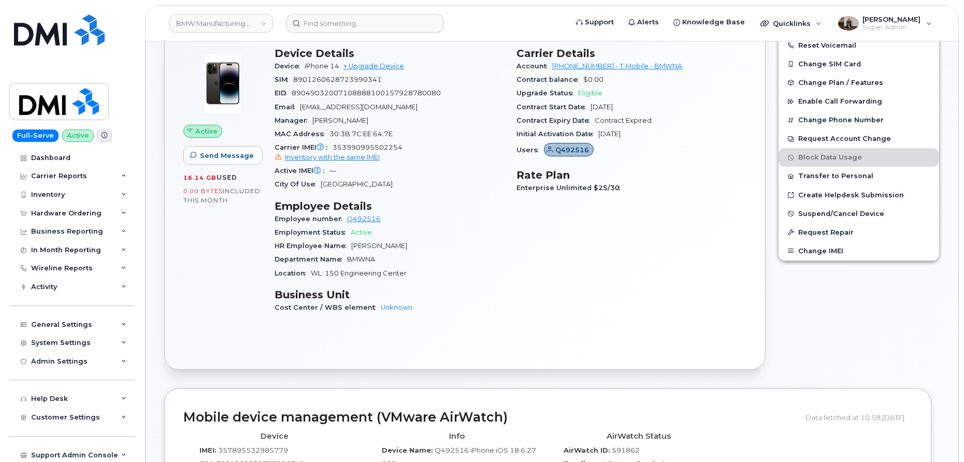
scroll to position [0, 0]
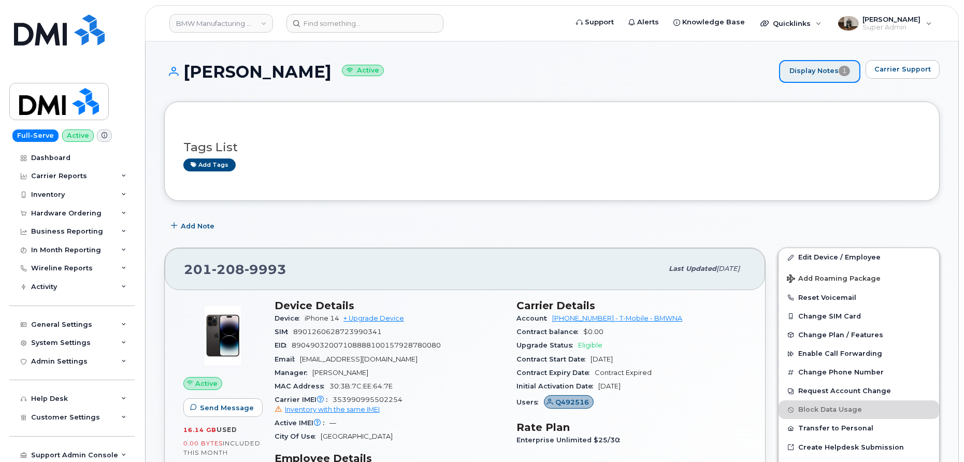
click at [821, 76] on link "Display Notes 1" at bounding box center [819, 71] width 81 height 23
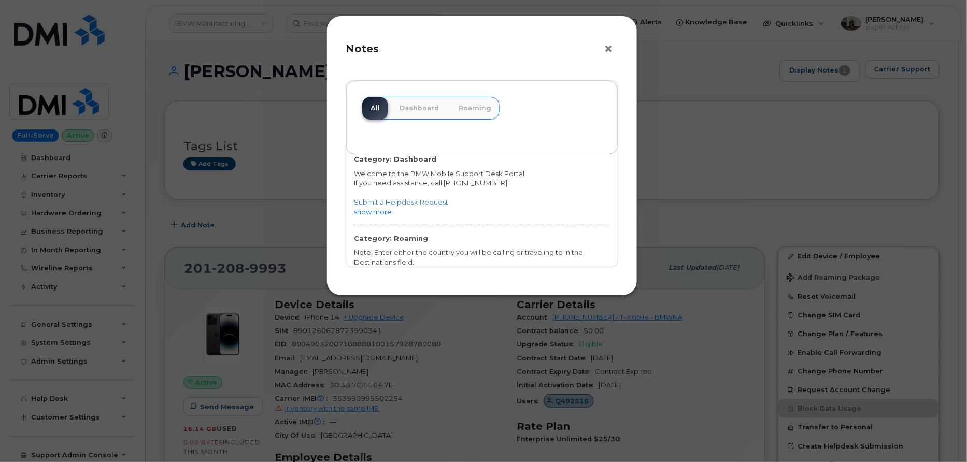
click at [605, 51] on button "×" at bounding box center [611, 49] width 15 height 16
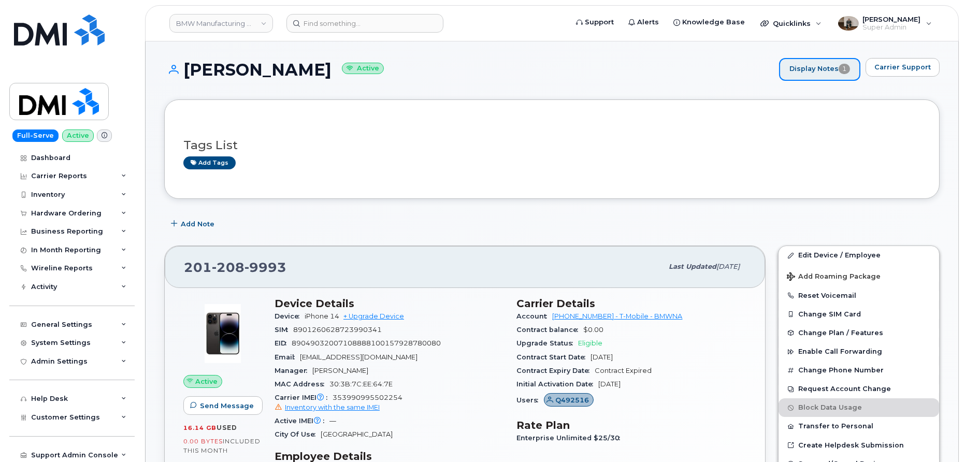
scroll to position [1, 0]
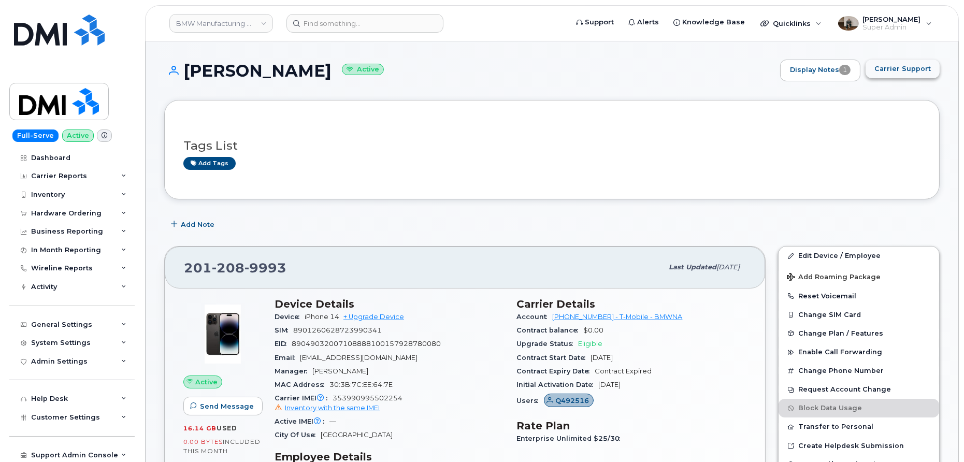
click at [880, 71] on span "Carrier Support" at bounding box center [903, 69] width 56 height 10
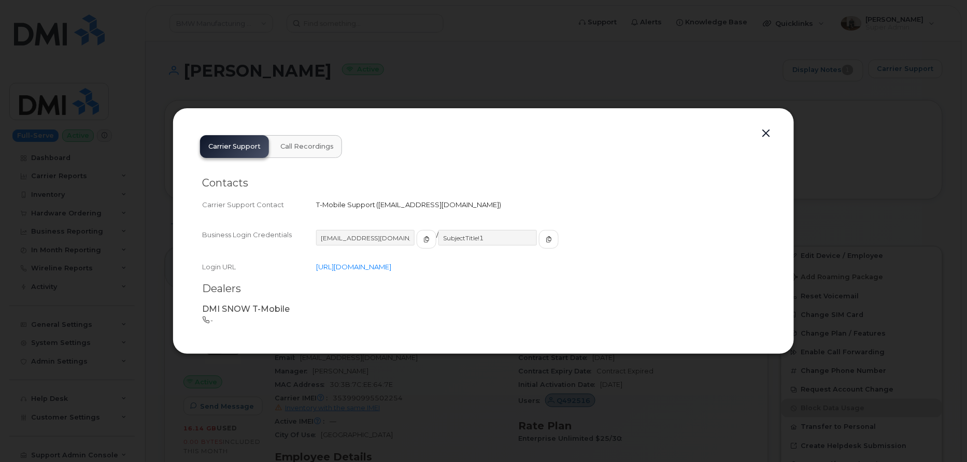
click at [297, 149] on span "Call Recordings" at bounding box center [306, 146] width 53 height 8
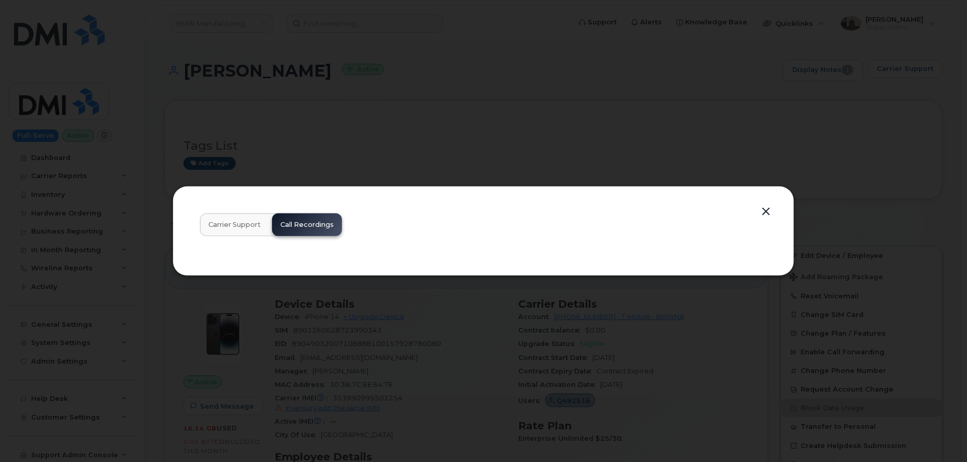
click at [241, 224] on span "Carrier Support" at bounding box center [234, 225] width 52 height 8
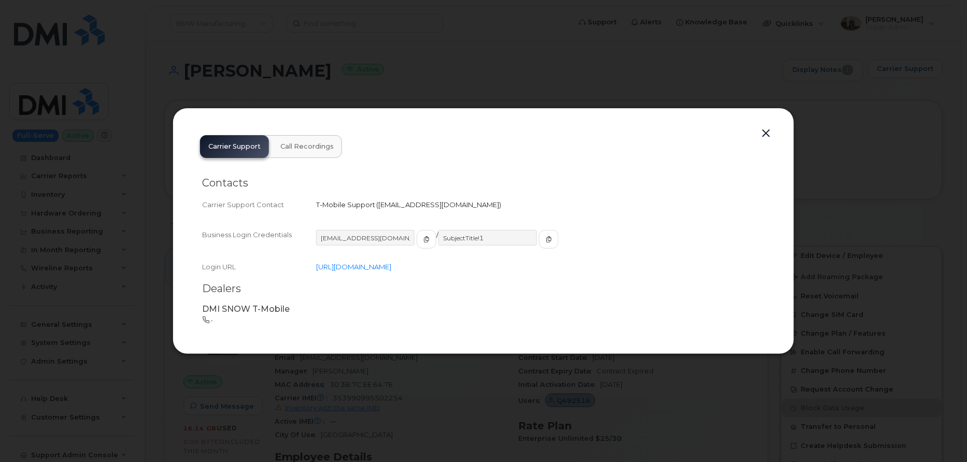
click at [775, 132] on div "Carrier Support Call Recordings Contacts Carrier Support Contact T-Mobile Suppo…" at bounding box center [483, 231] width 583 height 209
click at [767, 134] on button "button" at bounding box center [766, 133] width 16 height 15
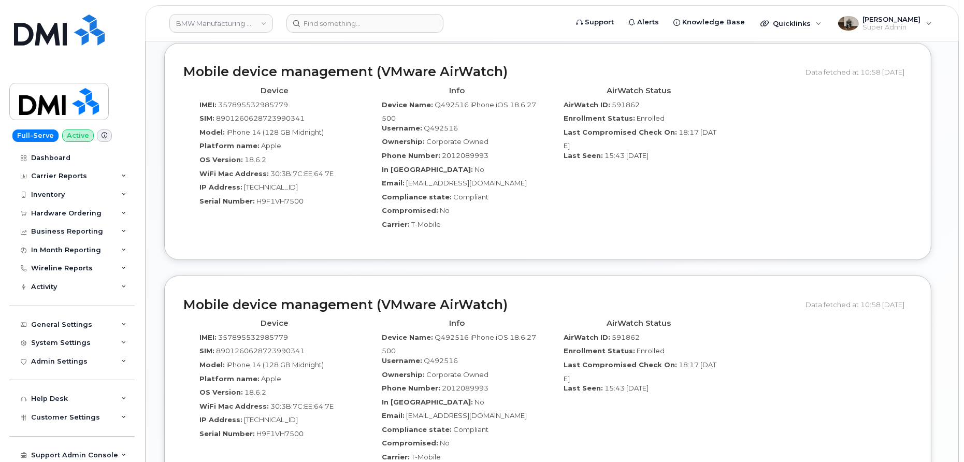
scroll to position [598, 0]
